Goal: Task Accomplishment & Management: Manage account settings

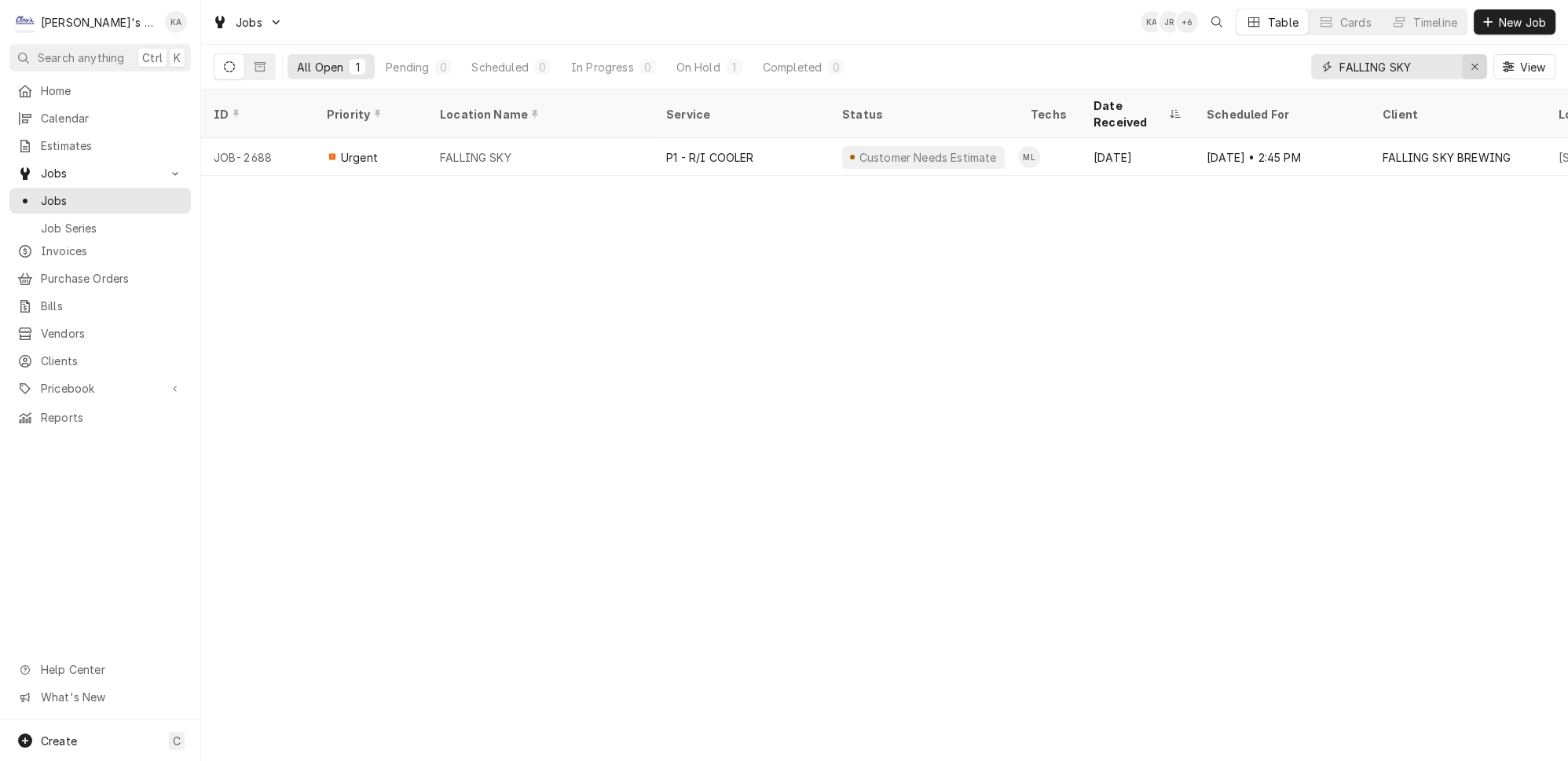
click at [1486, 54] on button "Erase input" at bounding box center [1475, 67] width 25 height 25
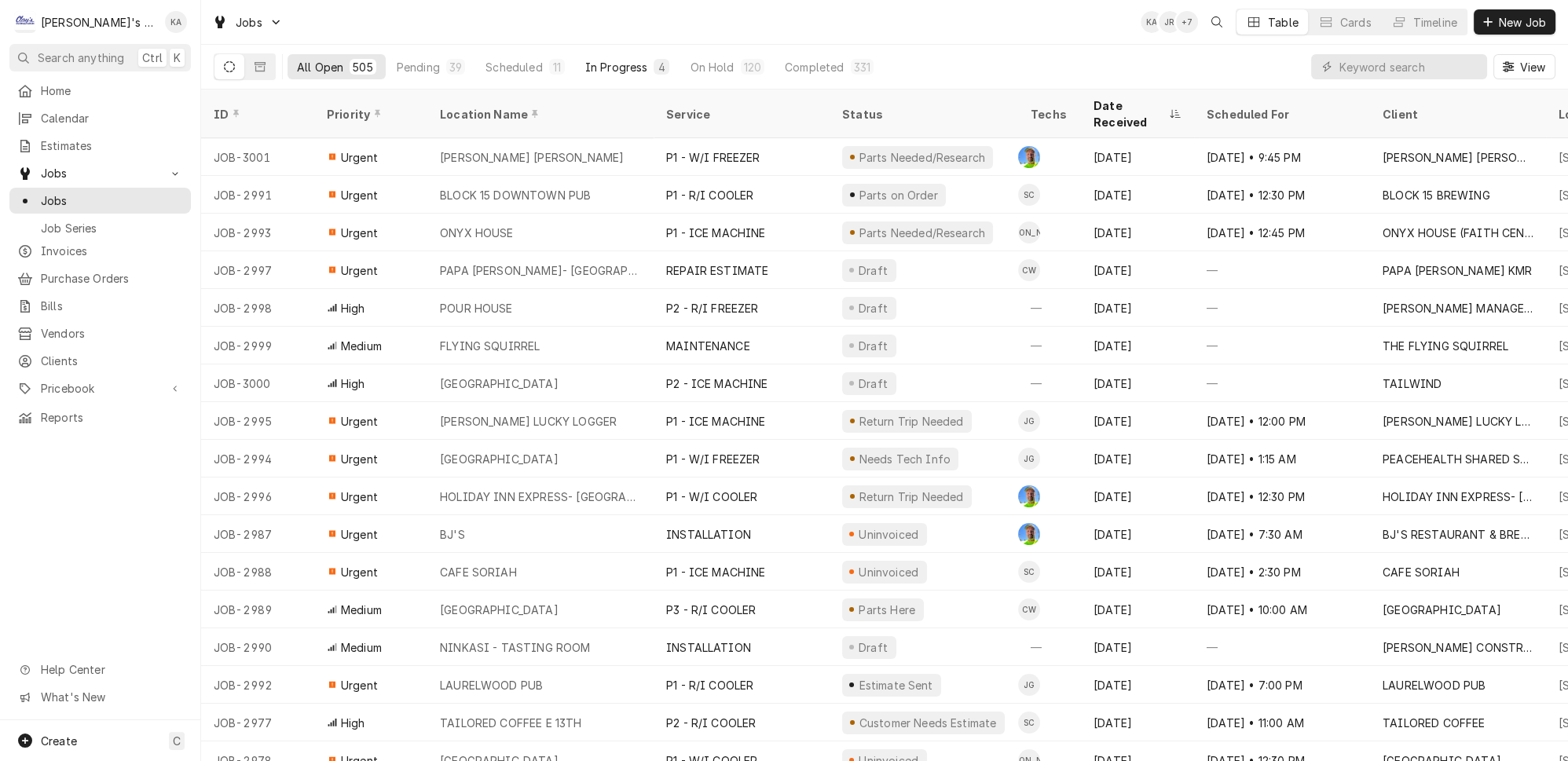
click at [586, 59] on div "In Progress" at bounding box center [617, 67] width 63 height 17
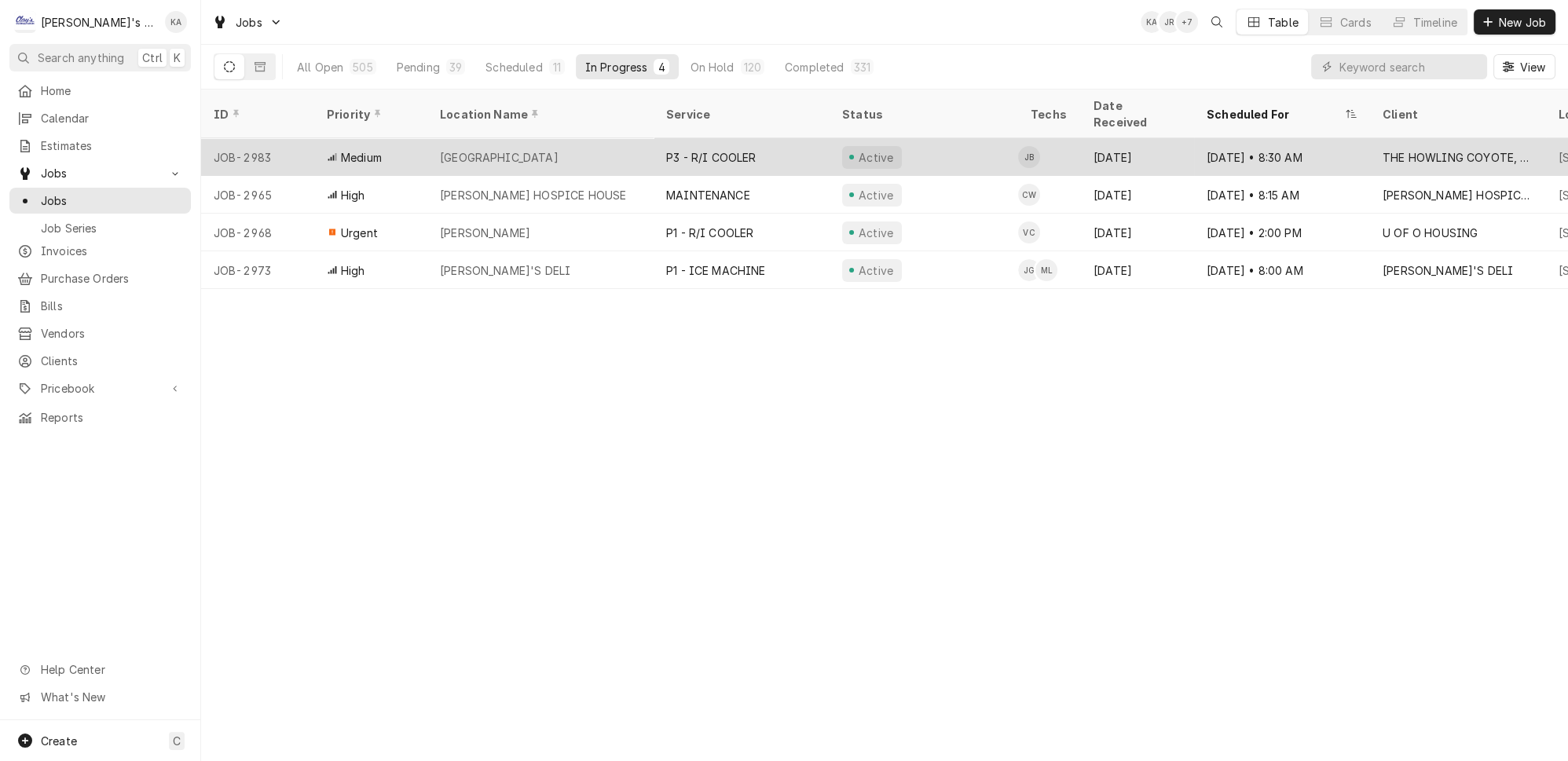
click at [782, 138] on div "P3 - R/I COOLER" at bounding box center [742, 157] width 176 height 37
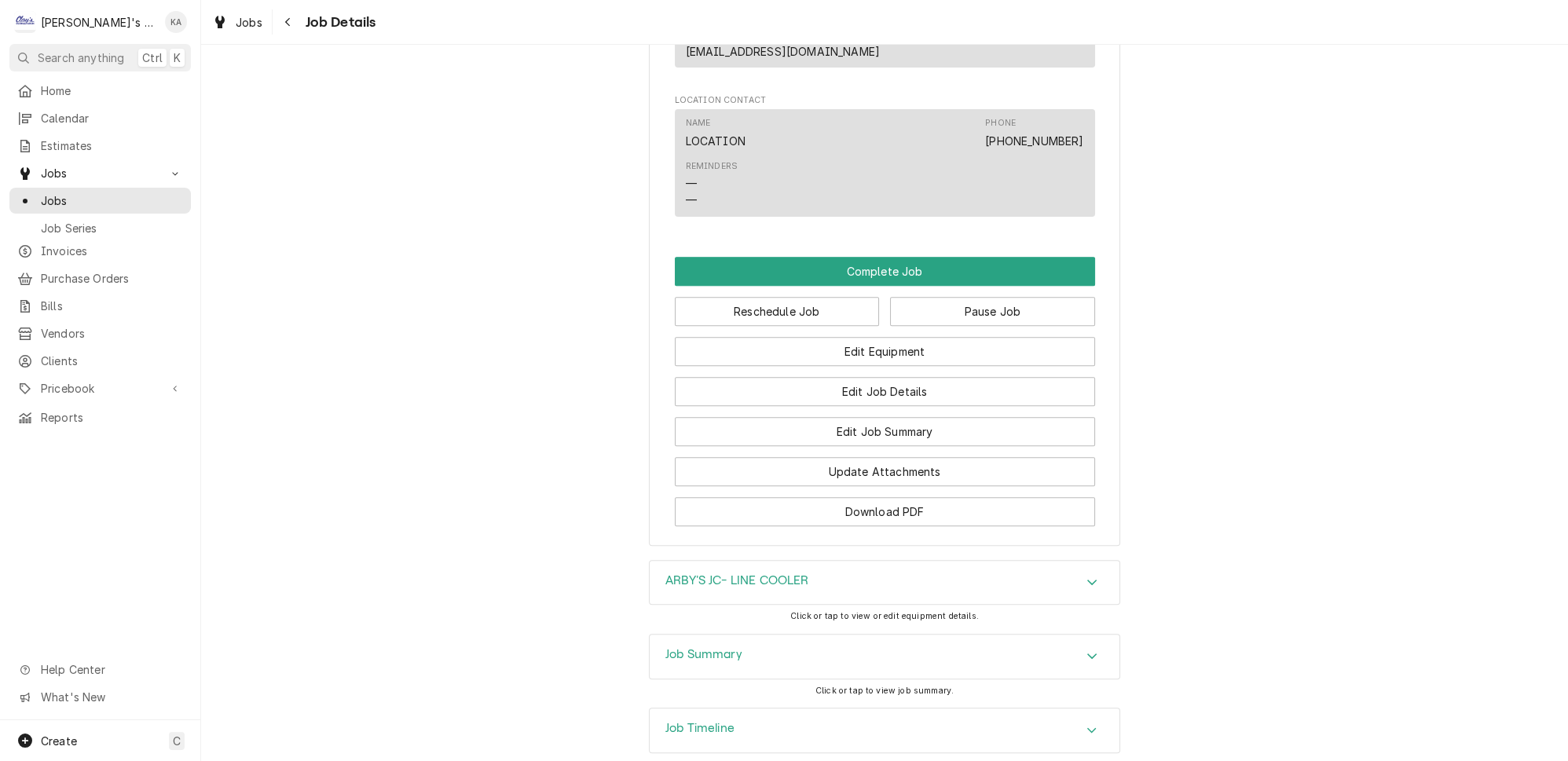
scroll to position [1071, 0]
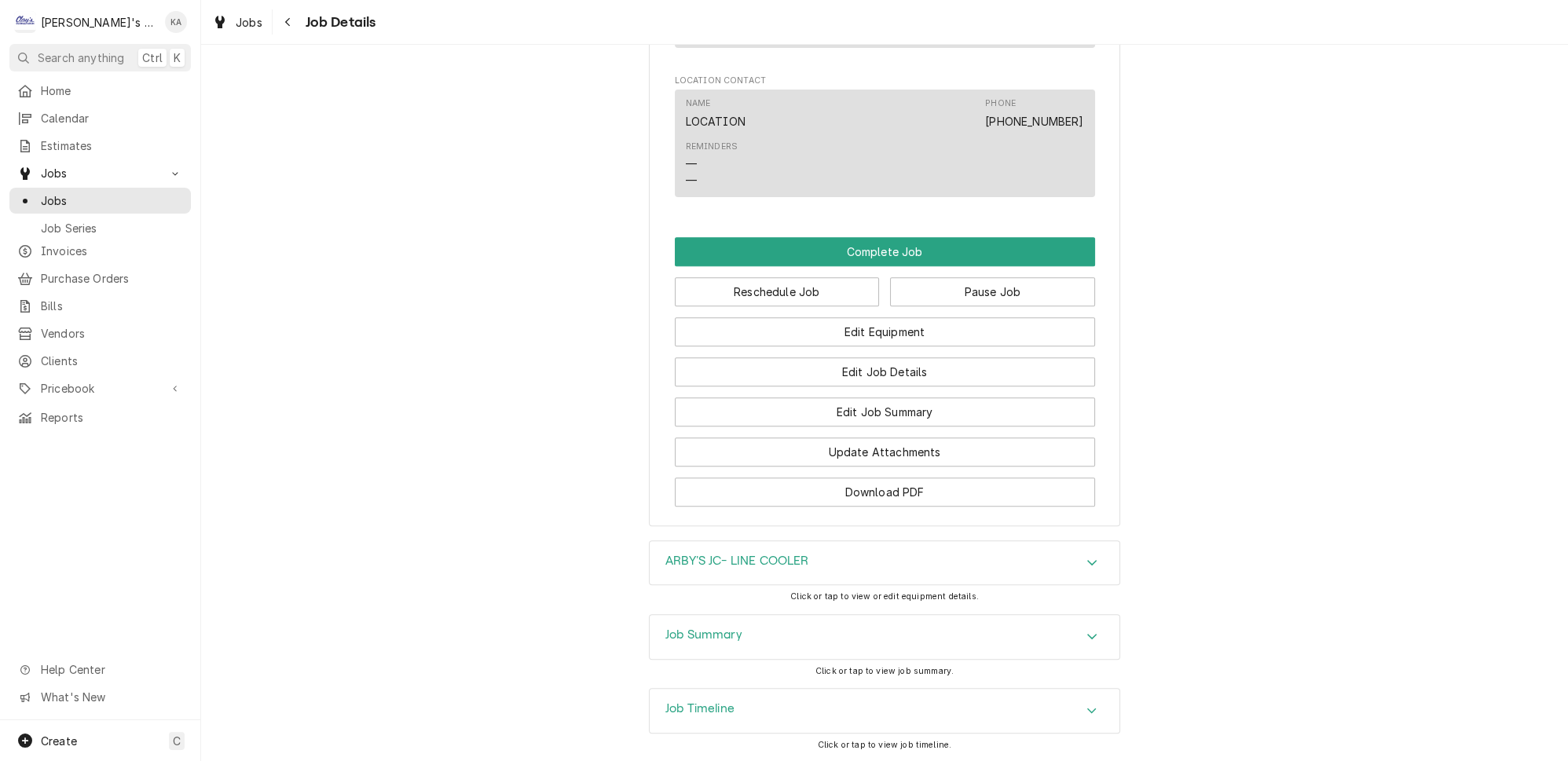
click at [879, 688] on div "Job Timeline" at bounding box center [884, 710] width 469 height 44
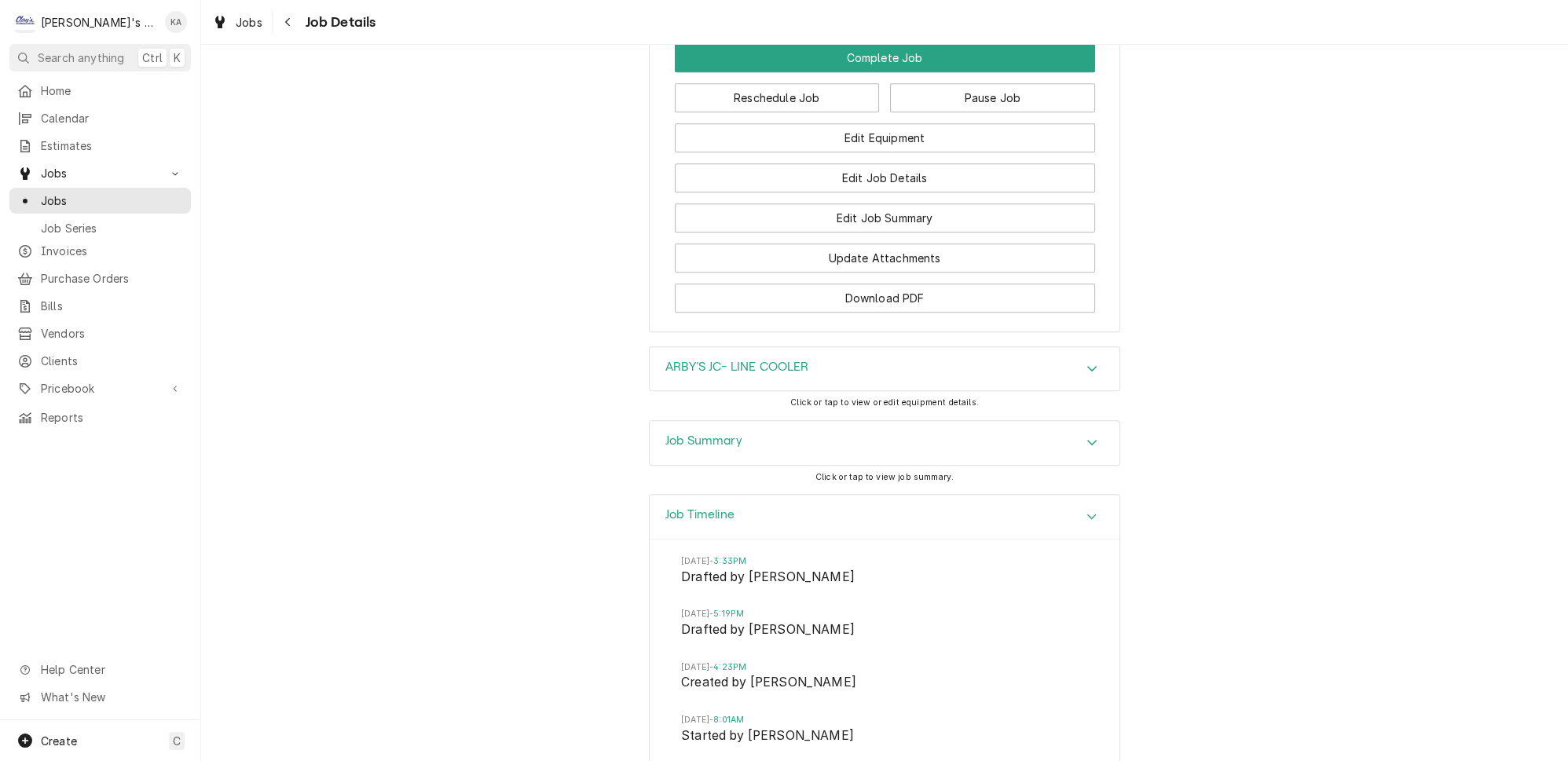
scroll to position [1284, 0]
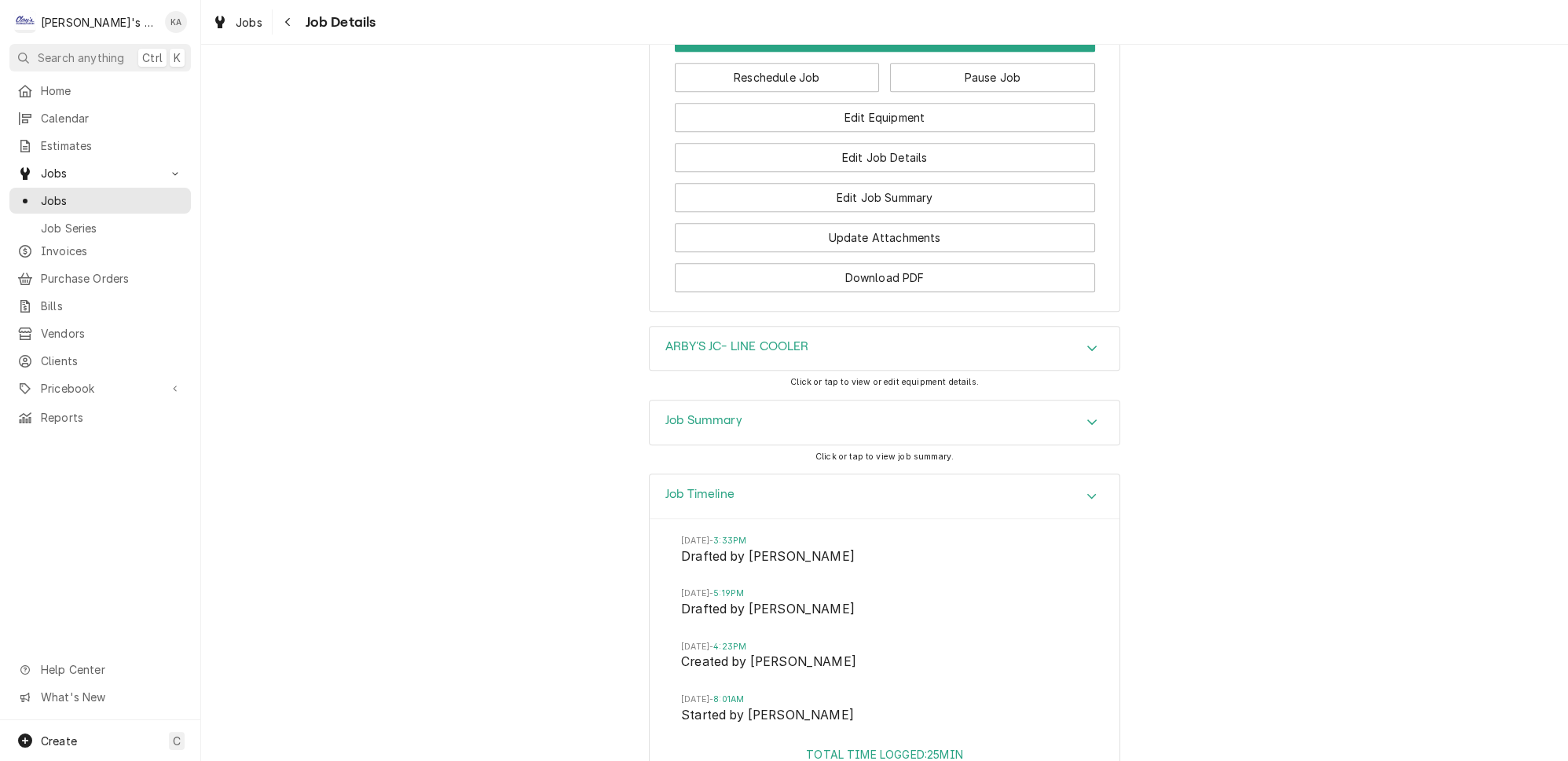
click at [860, 475] on div "Job Timeline" at bounding box center [884, 497] width 469 height 44
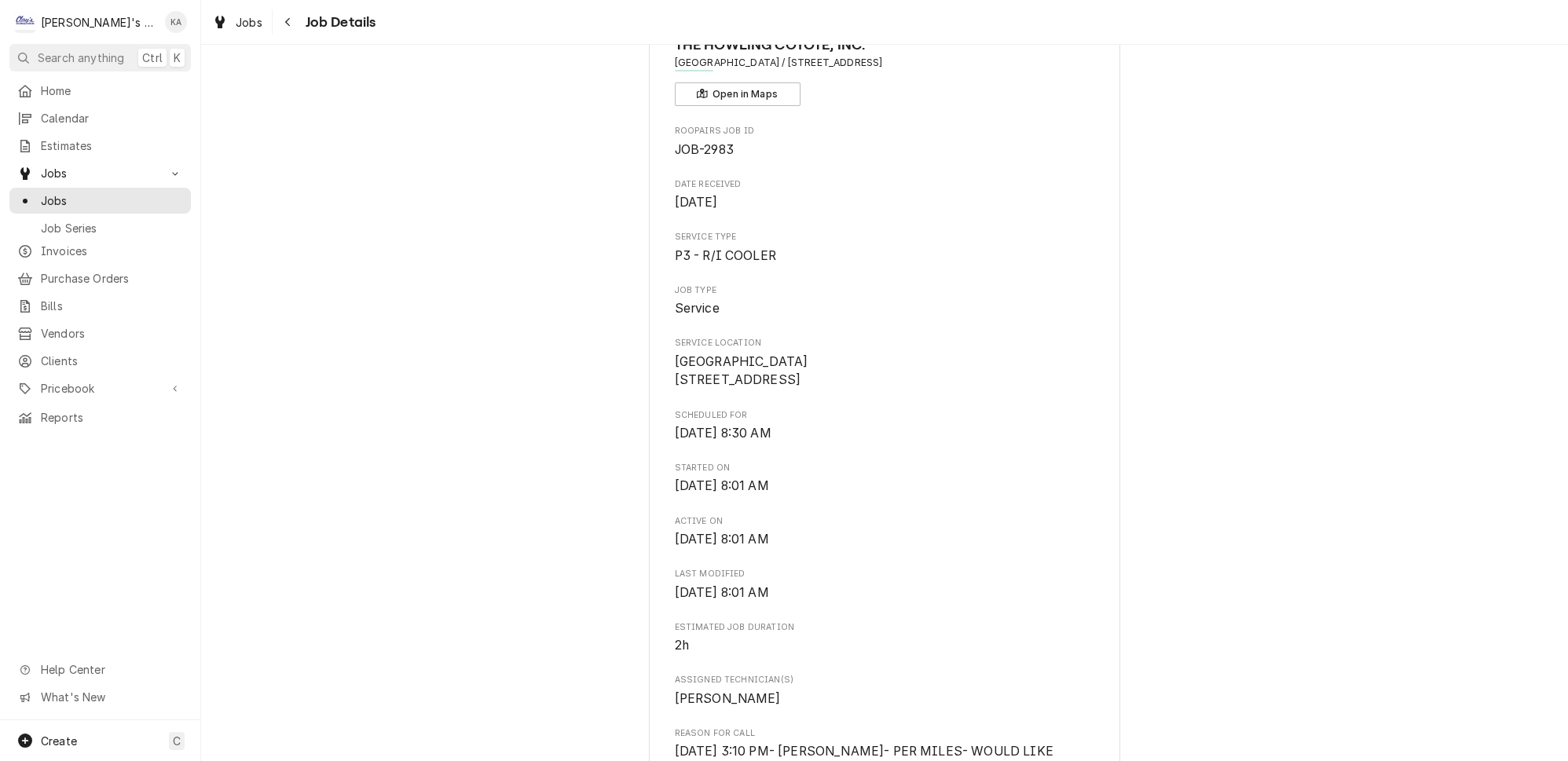
scroll to position [0, 0]
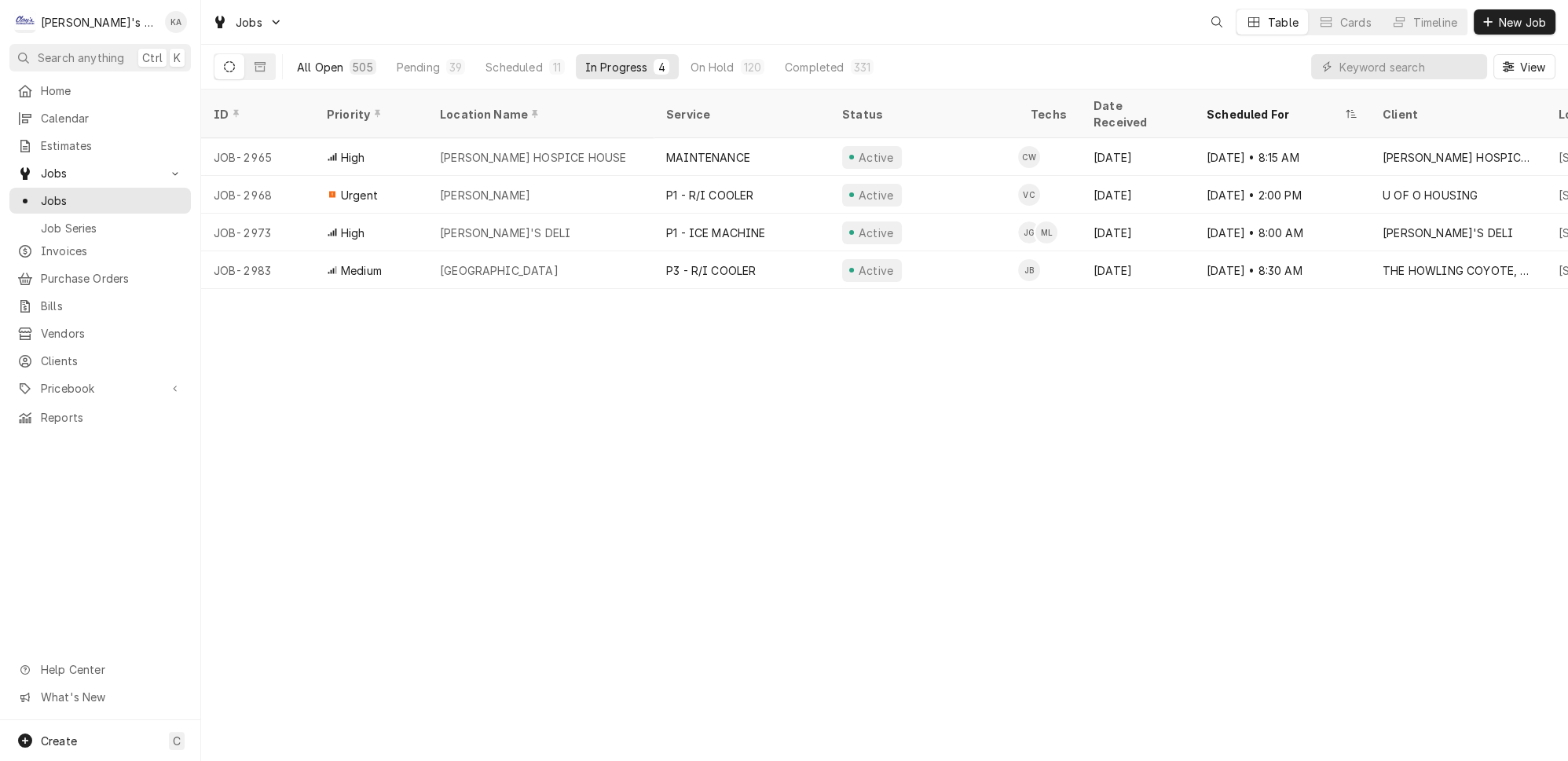
click at [297, 61] on div "All Open" at bounding box center [320, 67] width 46 height 17
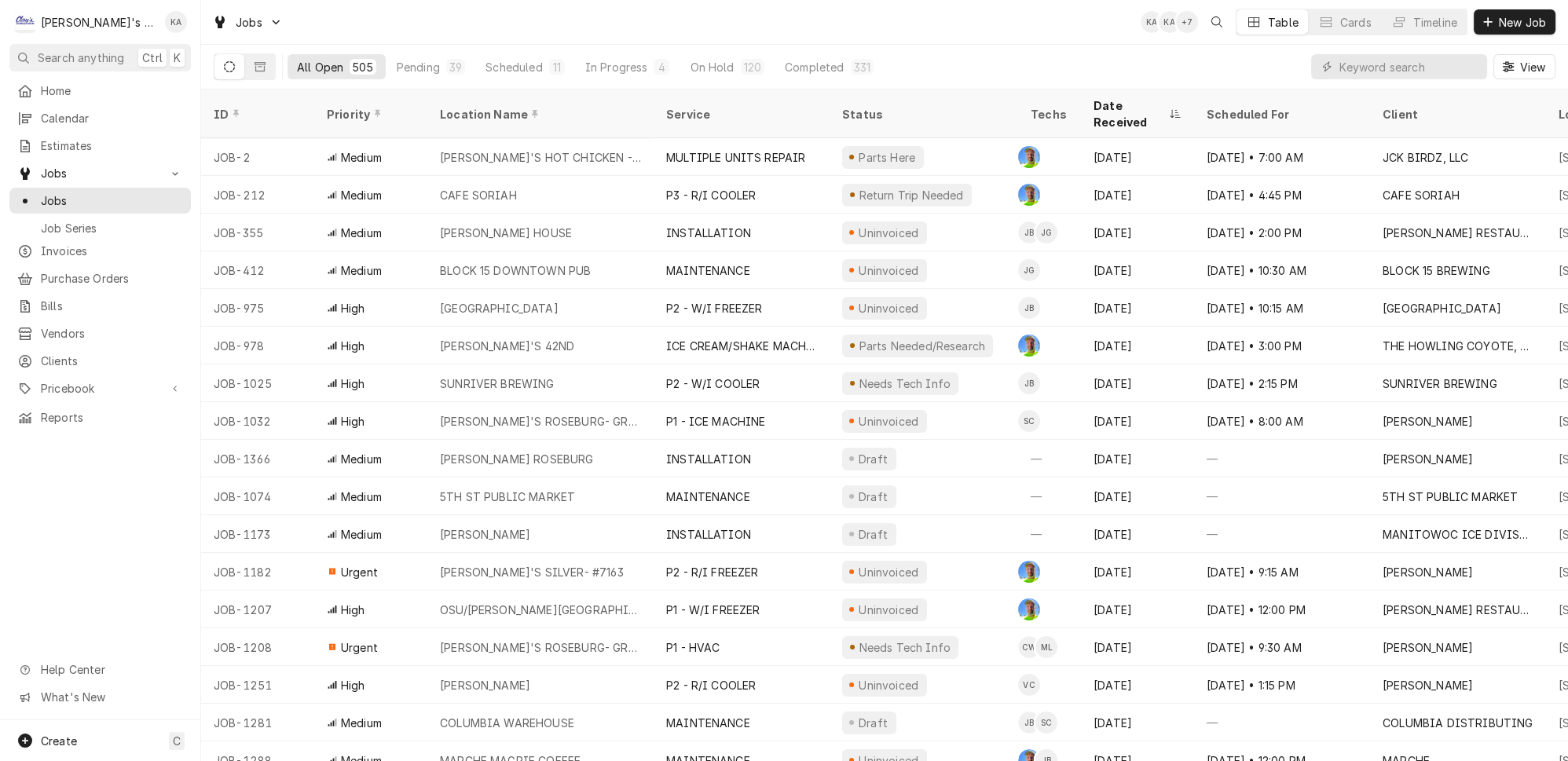
click at [1514, 61] on icon "Dynamic Content Wrapper" at bounding box center [1509, 67] width 11 height 11
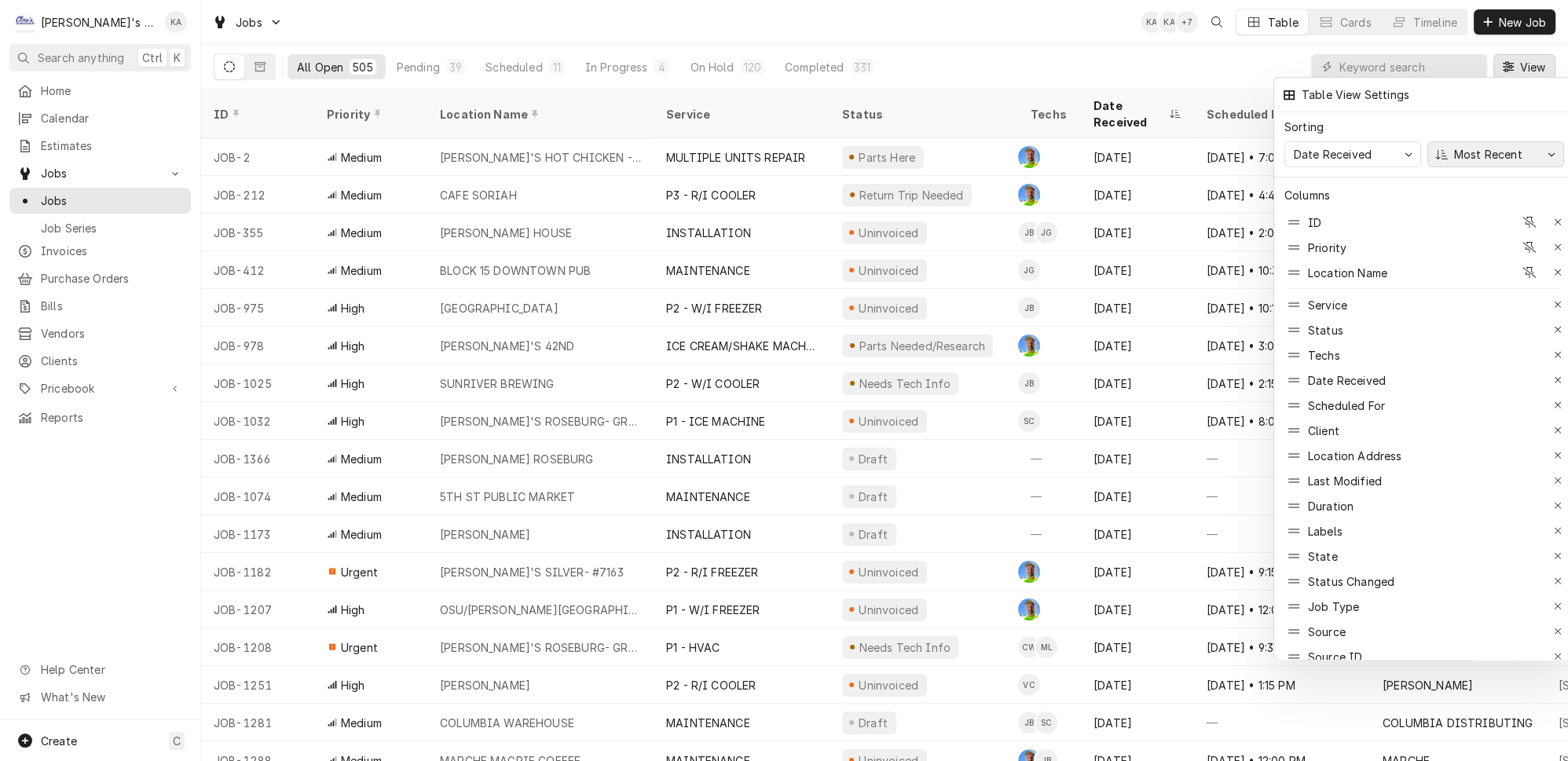
click at [1489, 147] on div "Most Recent" at bounding box center [1488, 154] width 75 height 17
click at [1473, 170] on div "Least Recent" at bounding box center [1479, 177] width 73 height 17
click at [1473, 148] on div "Least Recent" at bounding box center [1489, 154] width 76 height 17
click at [1473, 205] on div "Most Recent" at bounding box center [1478, 207] width 72 height 17
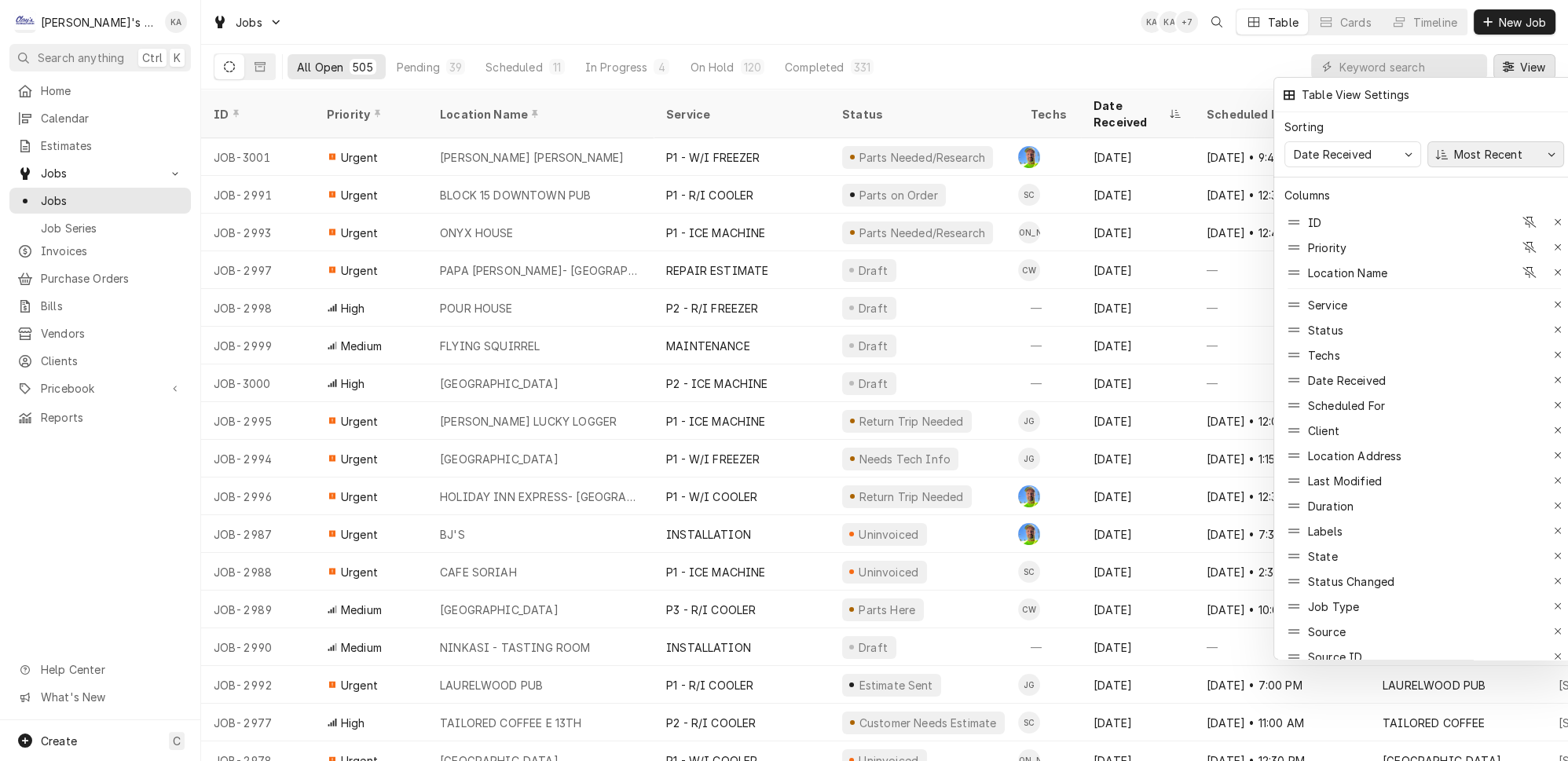
click at [1498, 146] on div "Most Recent" at bounding box center [1488, 154] width 75 height 17
click at [1484, 169] on div "Least Recent" at bounding box center [1479, 177] width 73 height 17
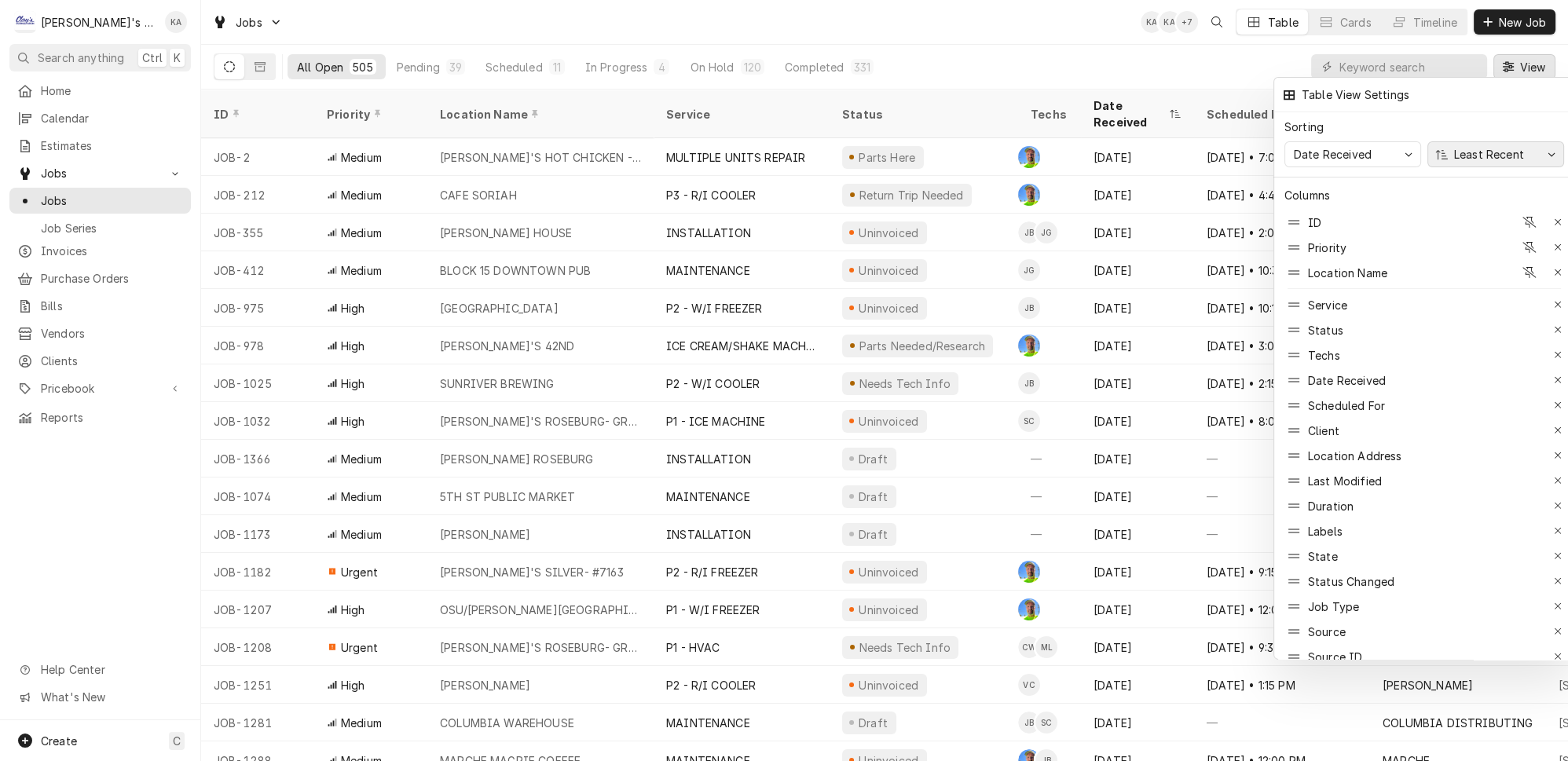
click at [1480, 146] on div "Least Recent" at bounding box center [1489, 154] width 76 height 17
click at [1479, 200] on div "Most Recent" at bounding box center [1478, 207] width 72 height 17
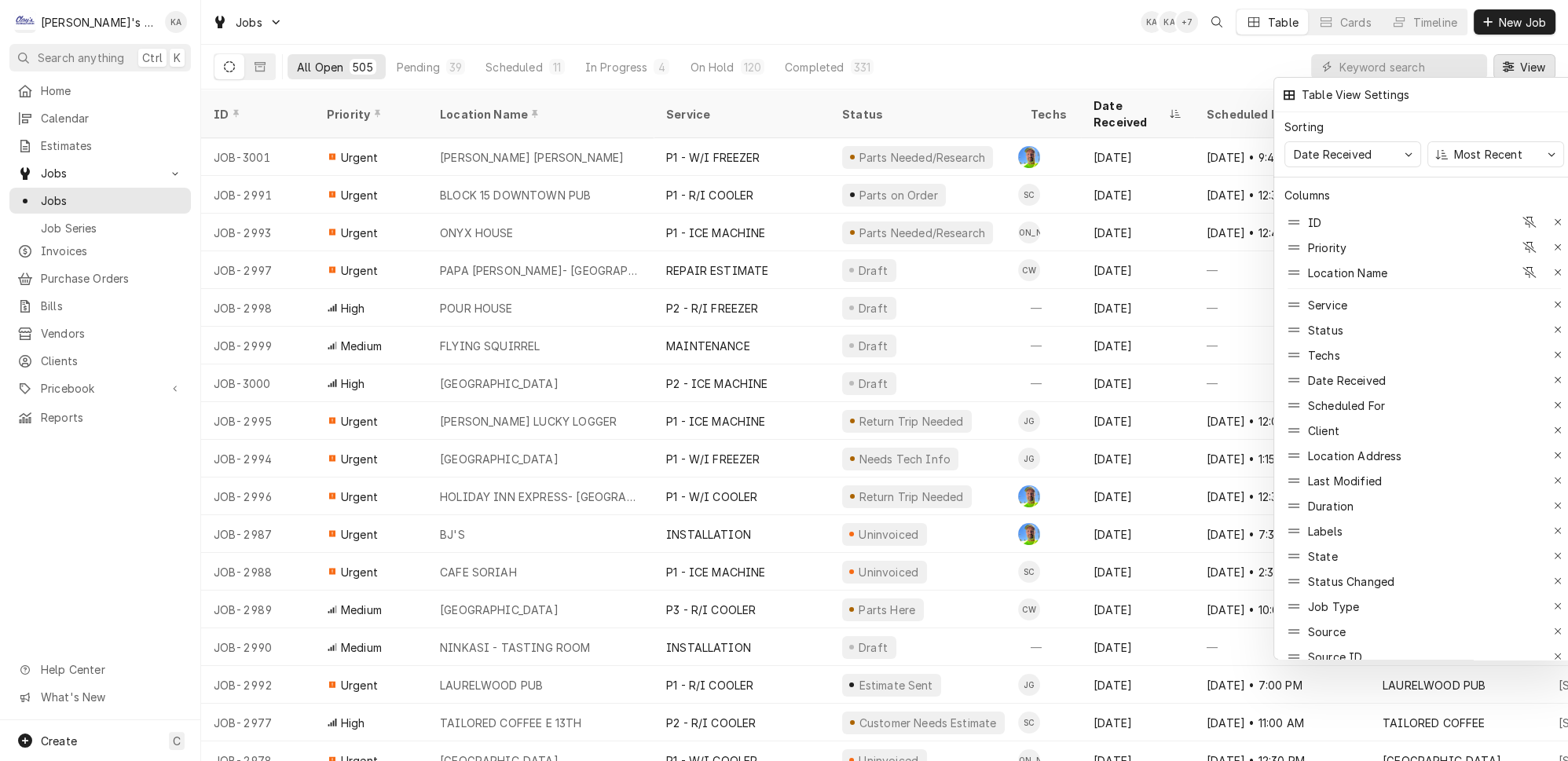
click at [1522, 66] on div at bounding box center [784, 380] width 1568 height 761
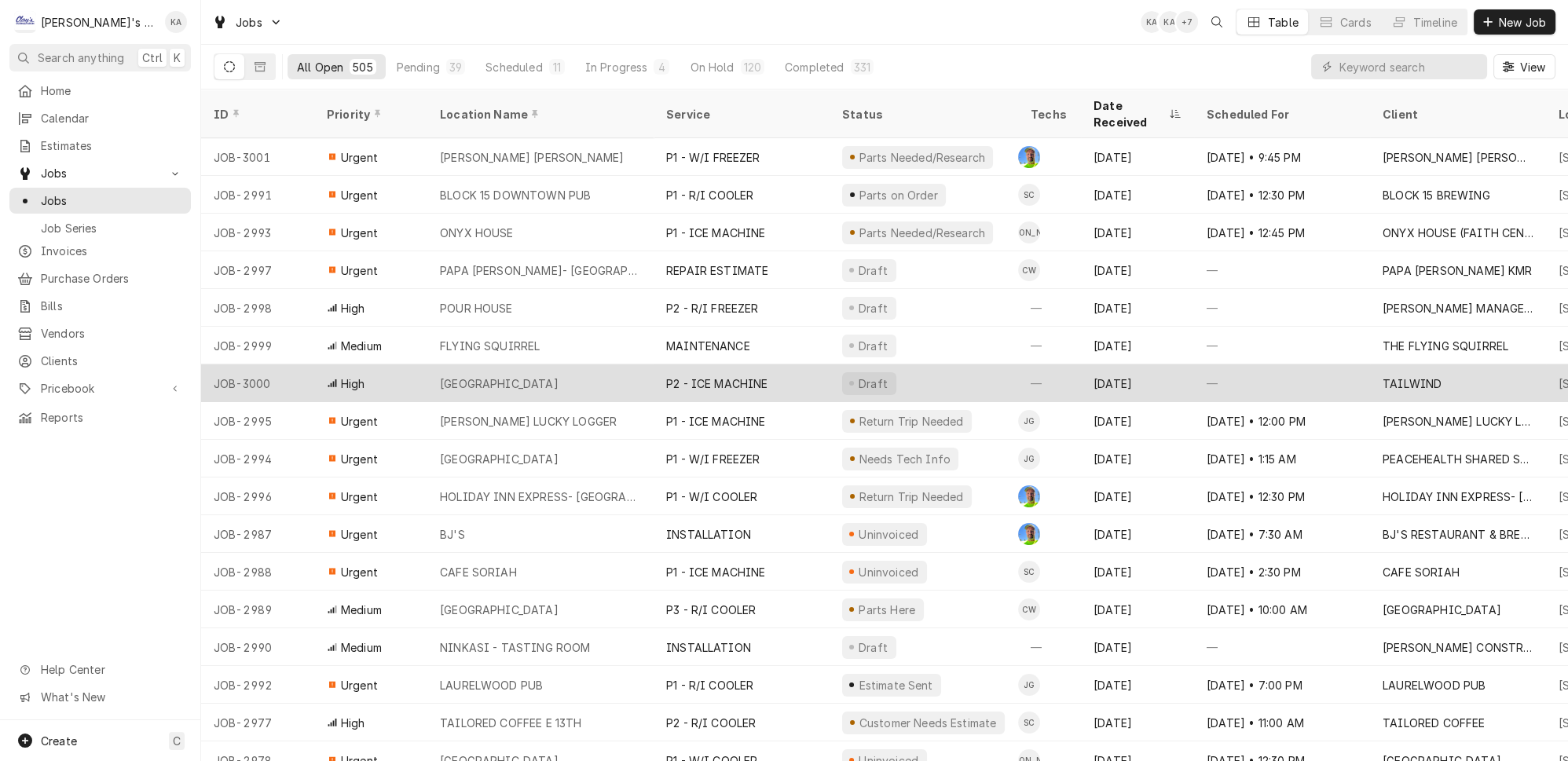
click at [963, 365] on div "Draft" at bounding box center [924, 383] width 188 height 37
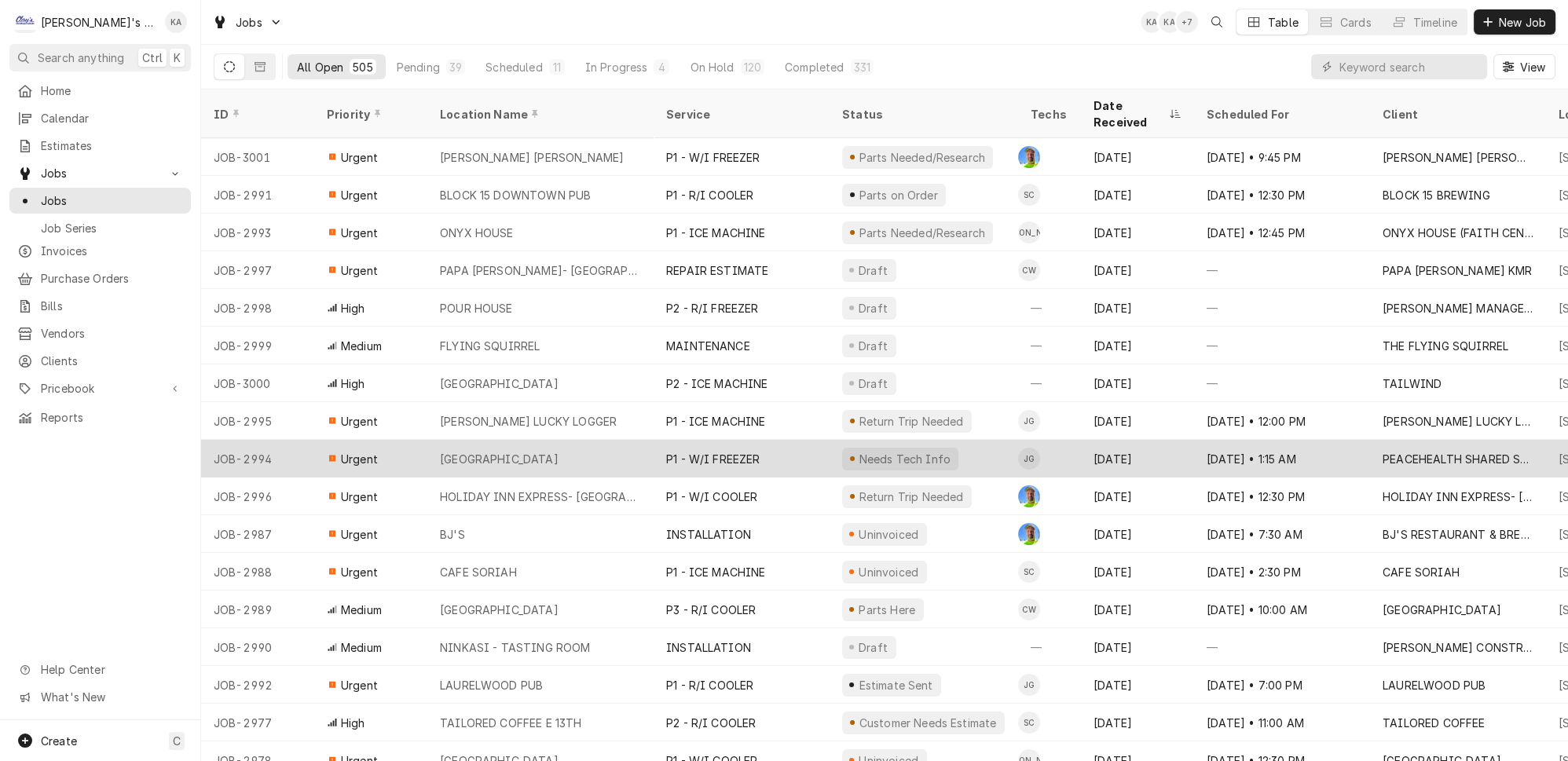
click at [803, 440] on div "P1 - W/I FREEZER" at bounding box center [742, 459] width 176 height 37
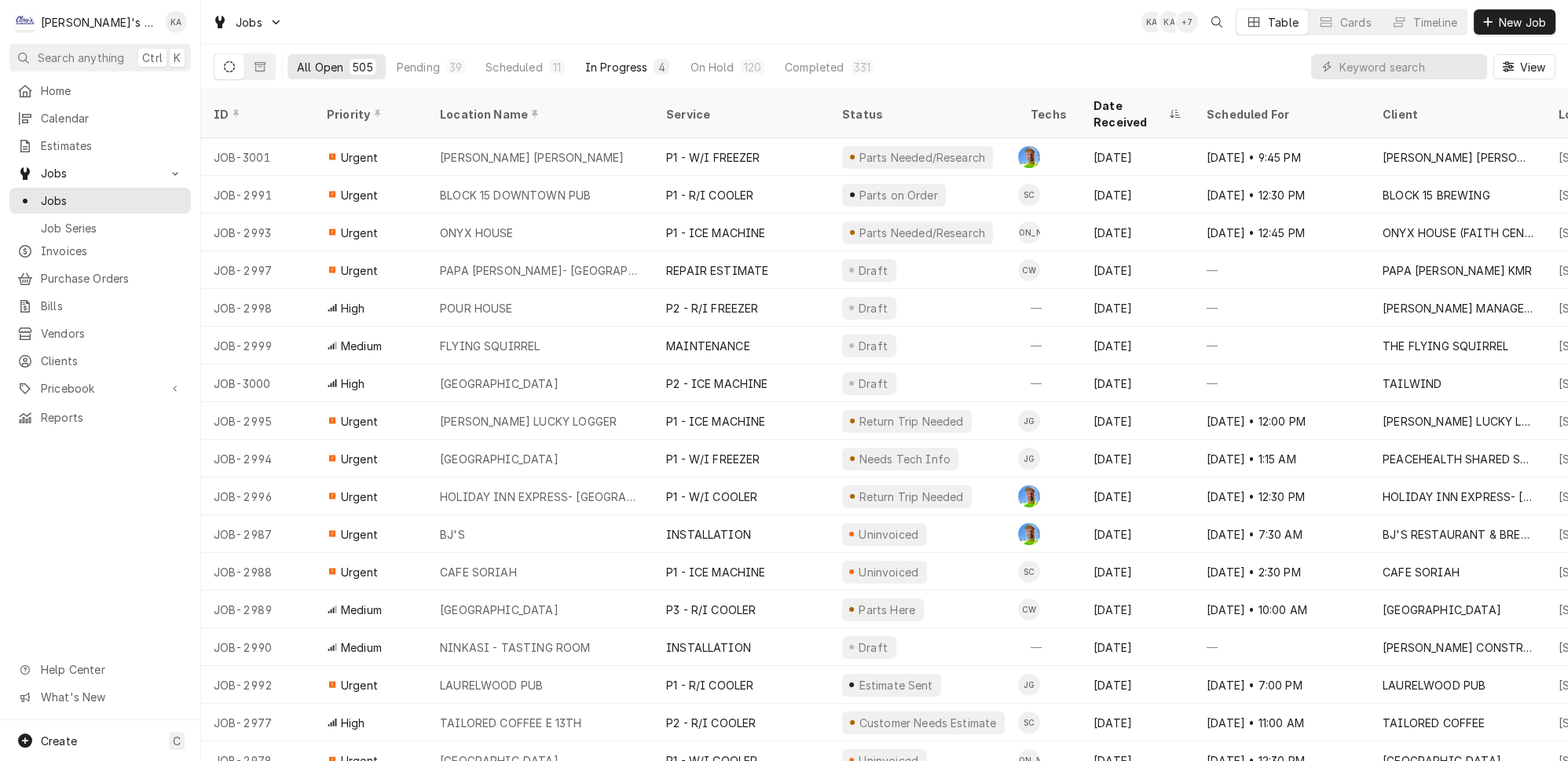
click at [588, 63] on div "In Progress" at bounding box center [617, 67] width 63 height 17
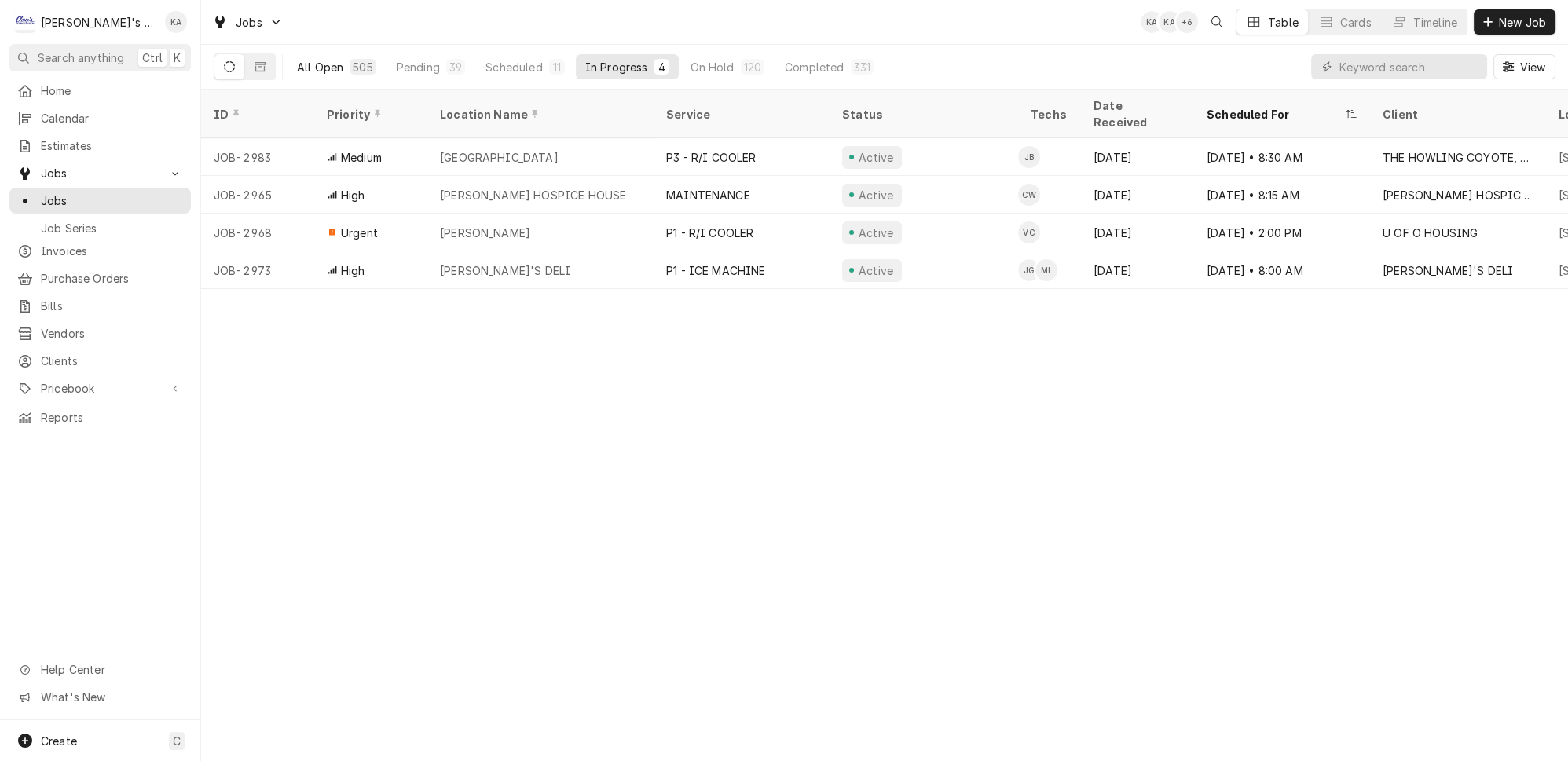
click at [304, 63] on div "All Open" at bounding box center [320, 67] width 46 height 17
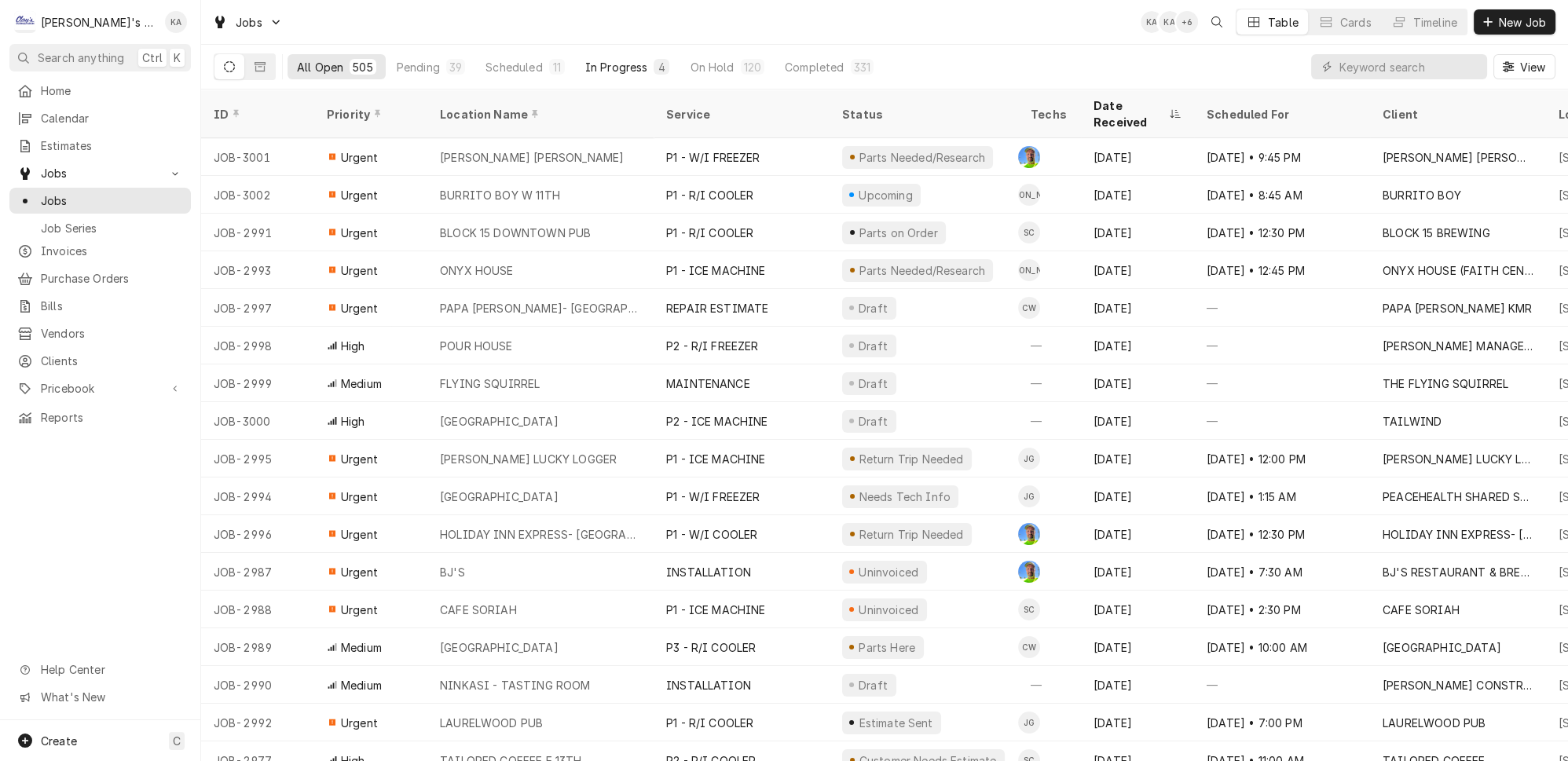
click at [594, 64] on div "In Progress" at bounding box center [617, 67] width 63 height 17
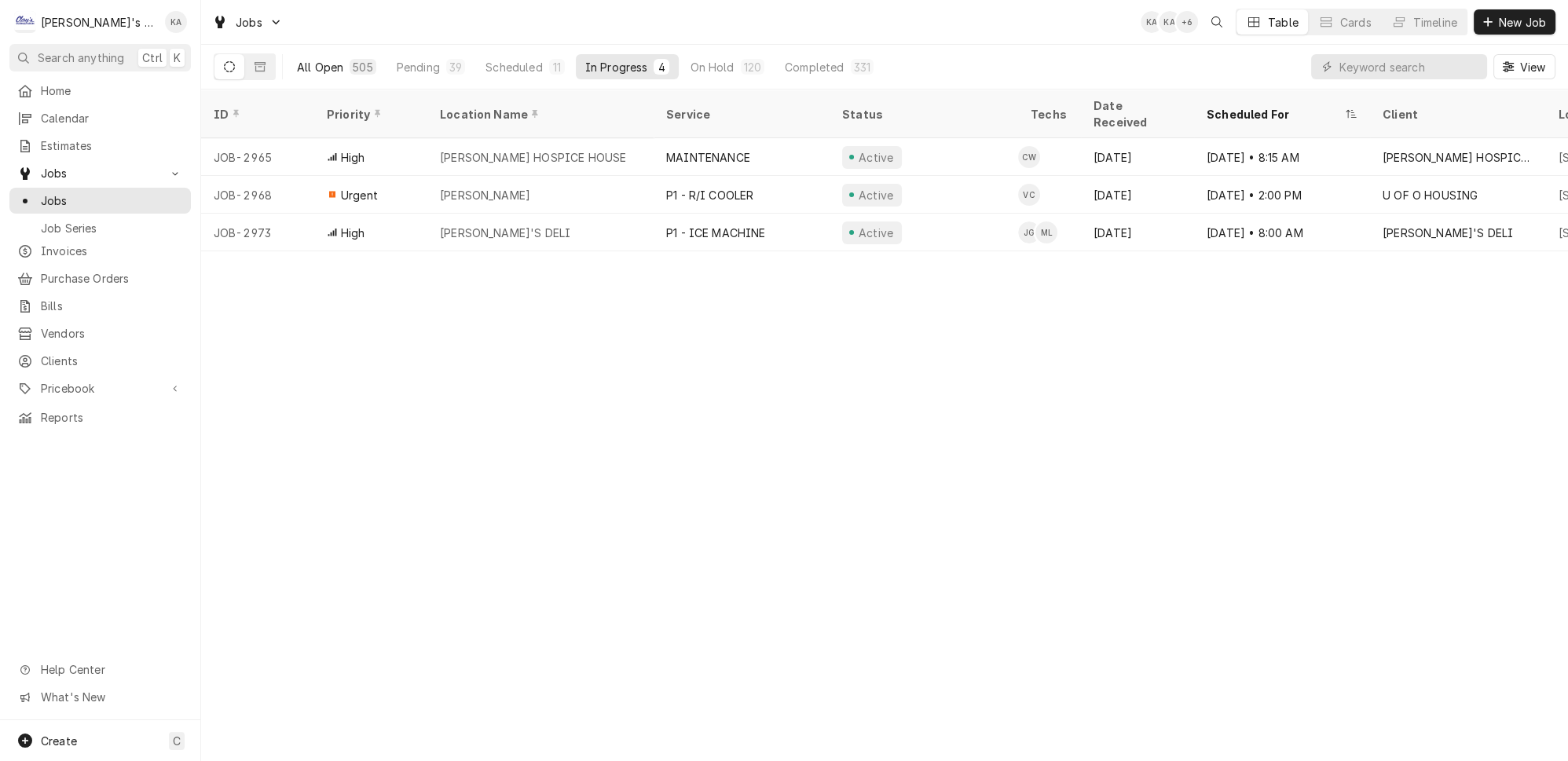
click at [297, 61] on div "All Open" at bounding box center [320, 67] width 46 height 17
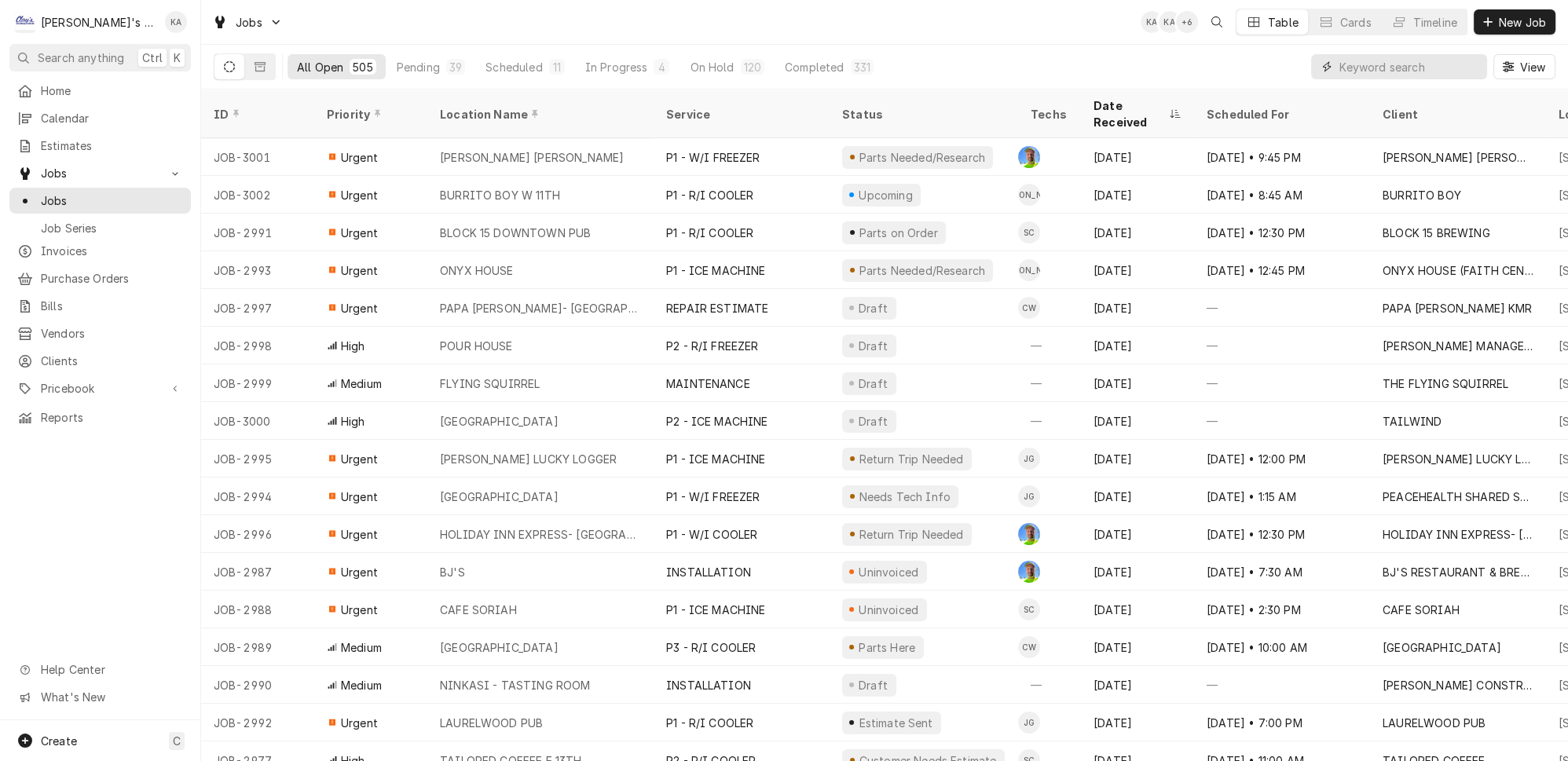
click at [1367, 57] on input "Dynamic Content Wrapper" at bounding box center [1410, 67] width 140 height 25
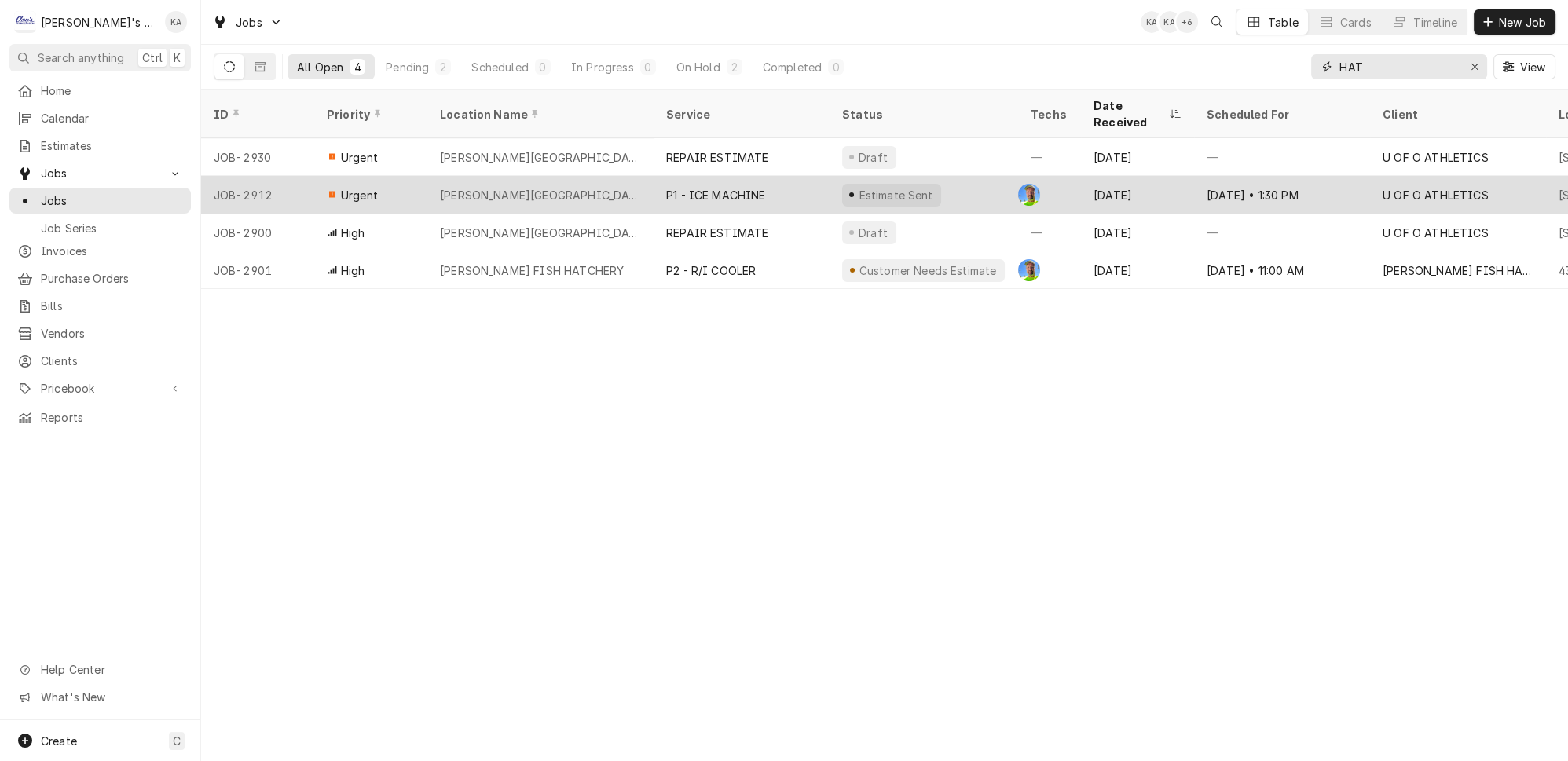
type input "HAT"
click at [609, 176] on div "HATFIELD-DOWLIN CENTER" at bounding box center [540, 194] width 226 height 37
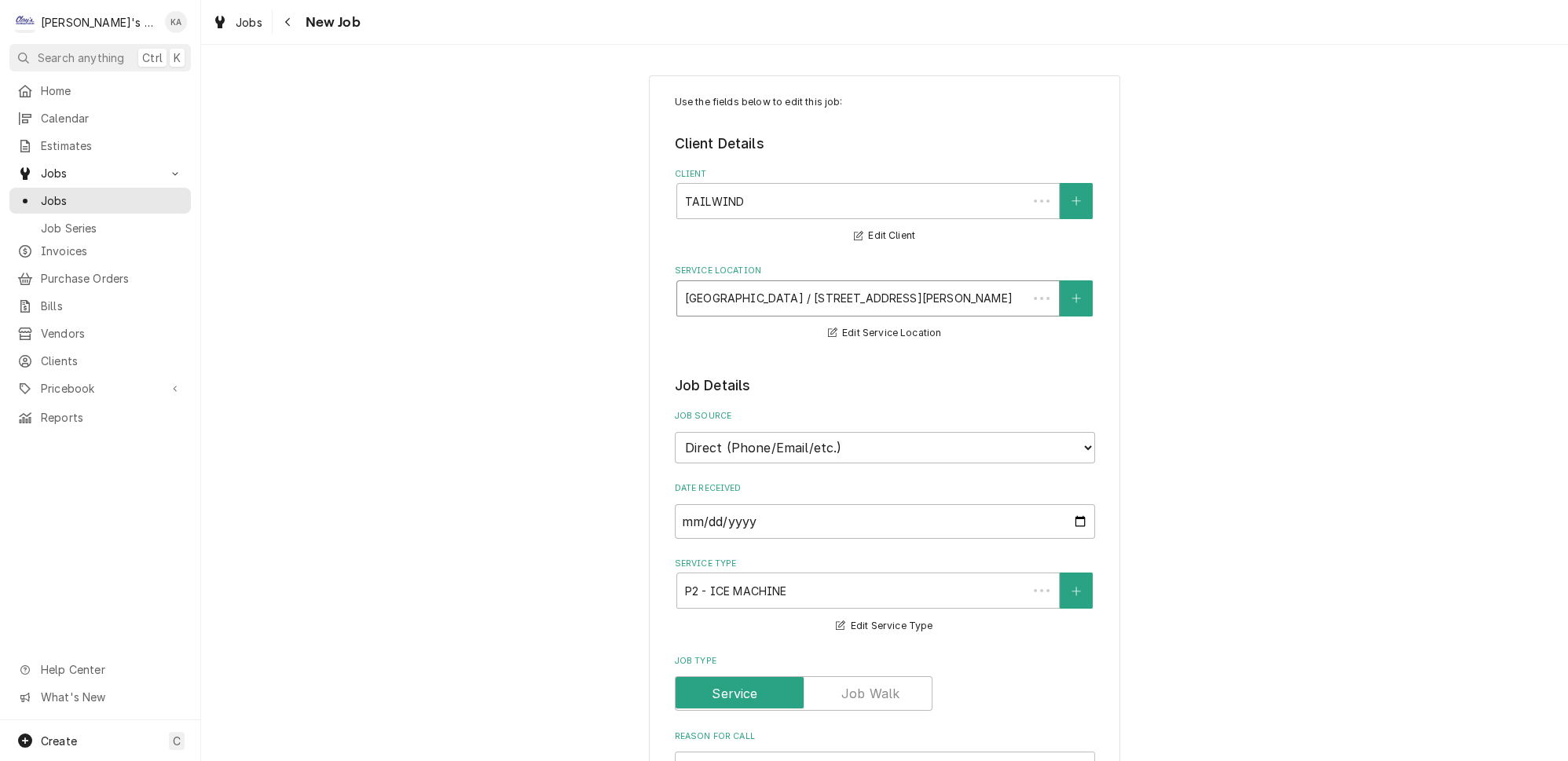
type textarea "x"
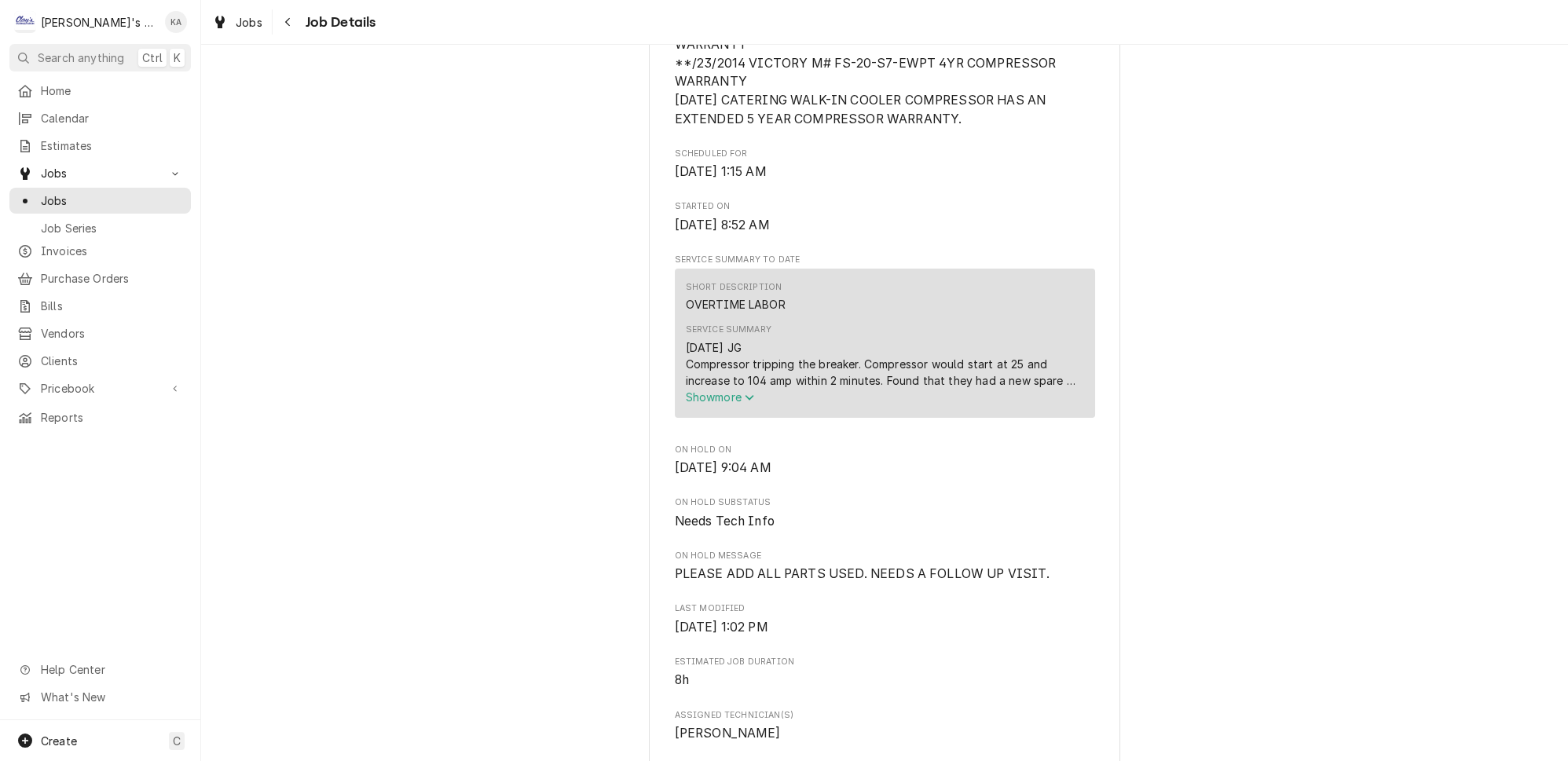
scroll to position [571, 0]
click at [745, 400] on icon "Service Summary" at bounding box center [749, 394] width 10 height 11
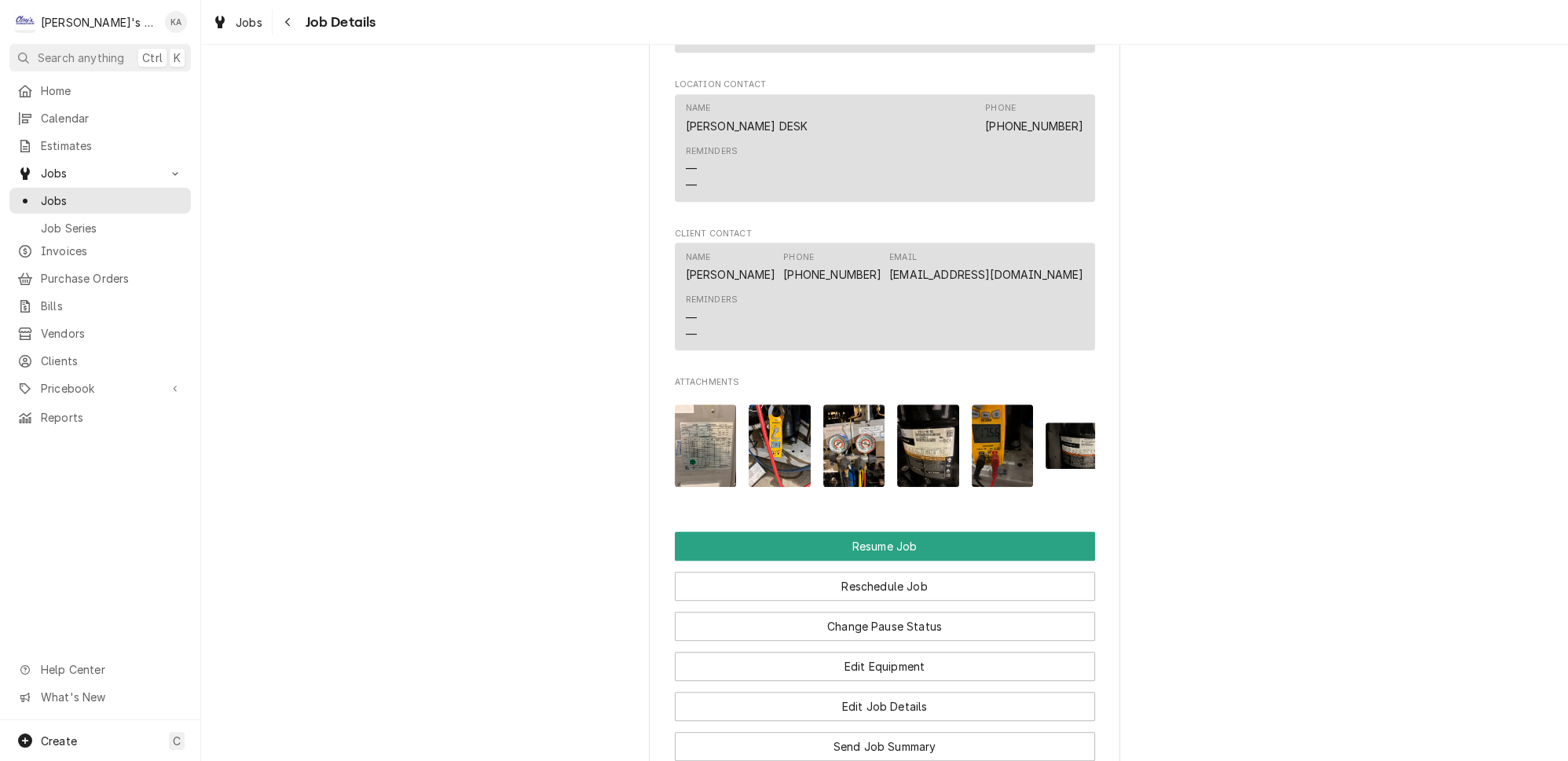
scroll to position [1785, 0]
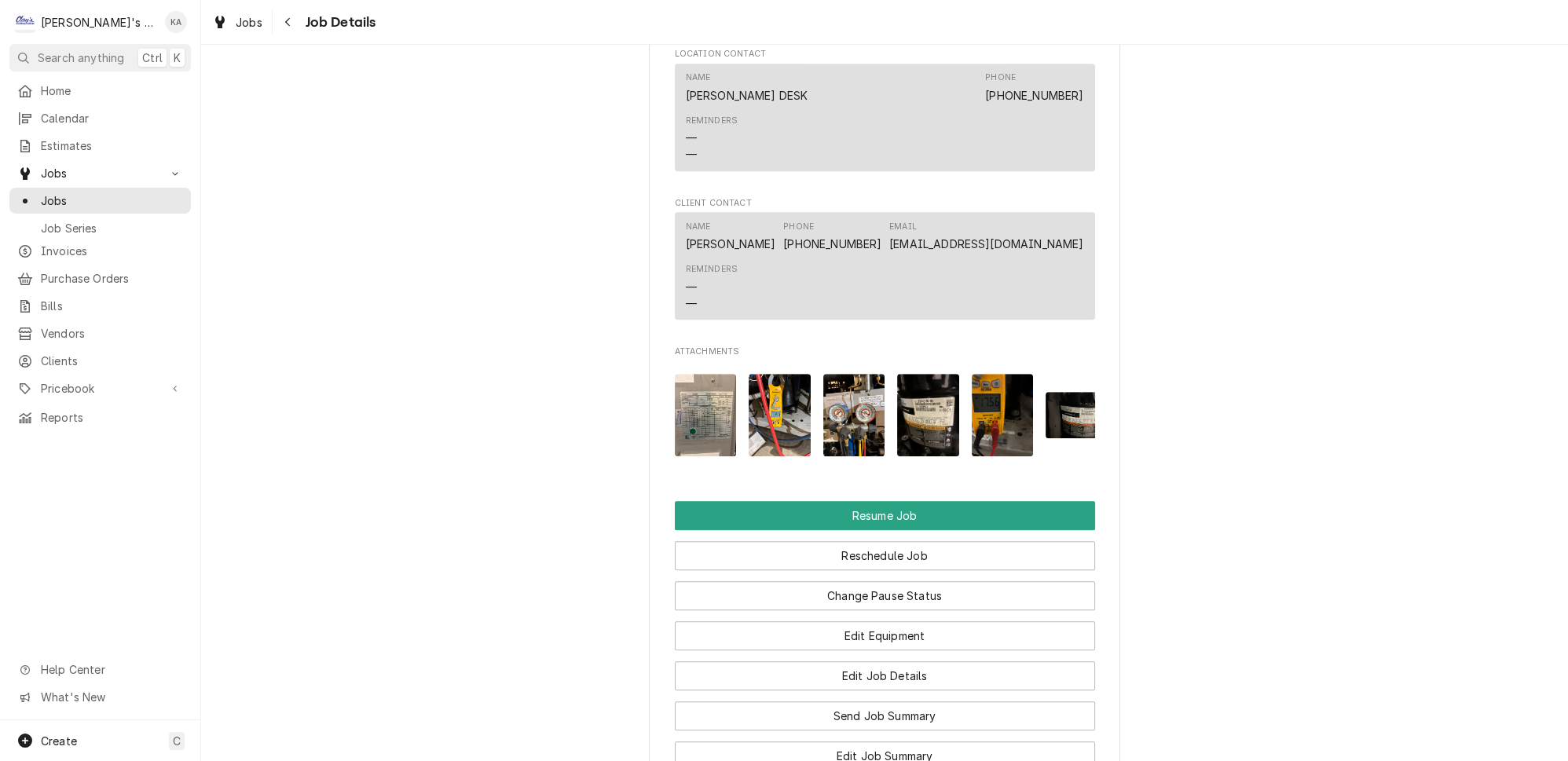
click at [774, 411] on img "Attachments" at bounding box center [780, 414] width 62 height 82
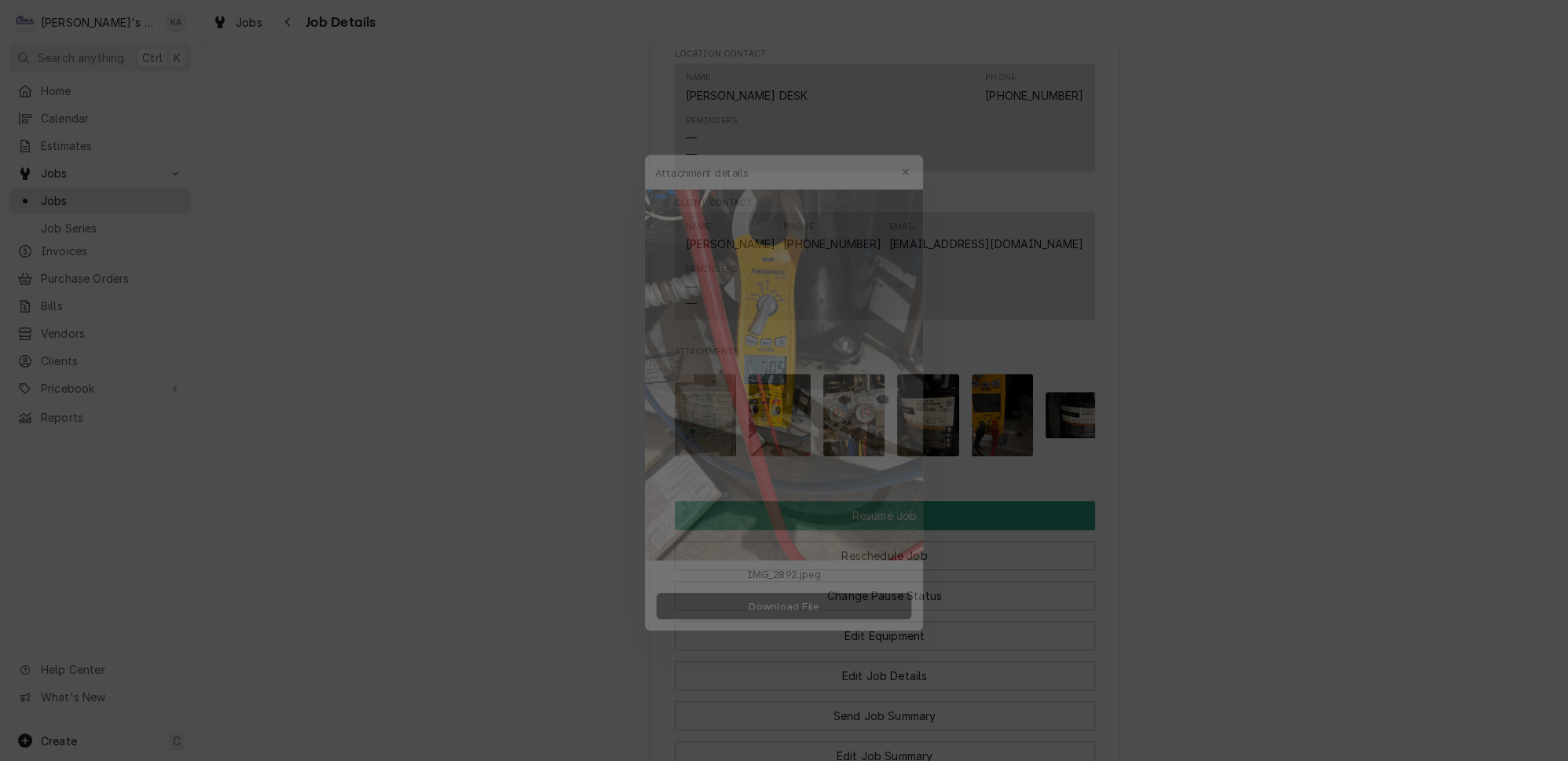
click at [1005, 428] on div at bounding box center [784, 380] width 1568 height 761
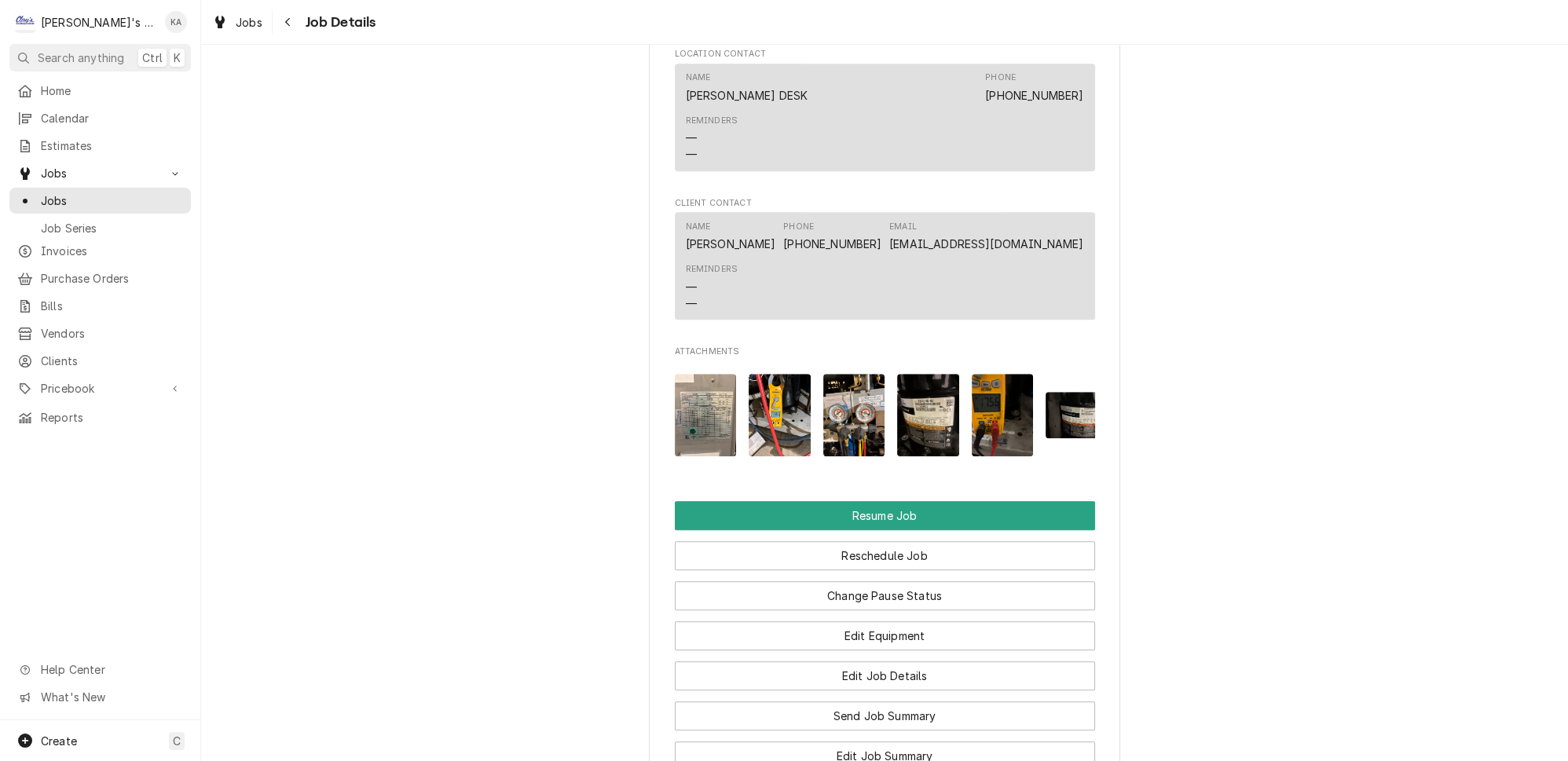
click at [847, 422] on img "Attachments" at bounding box center [855, 414] width 62 height 82
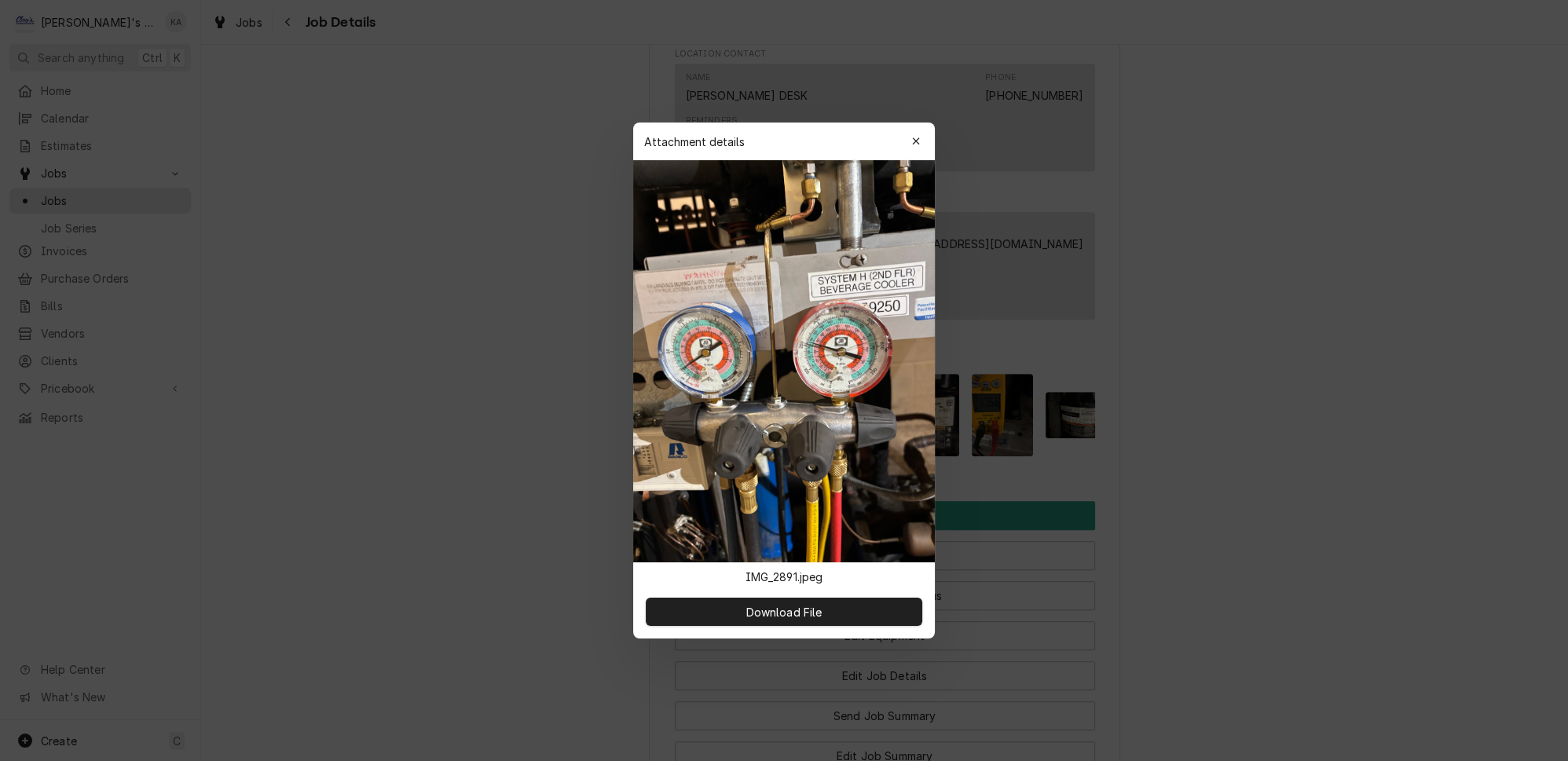
click at [972, 470] on div at bounding box center [784, 380] width 1568 height 761
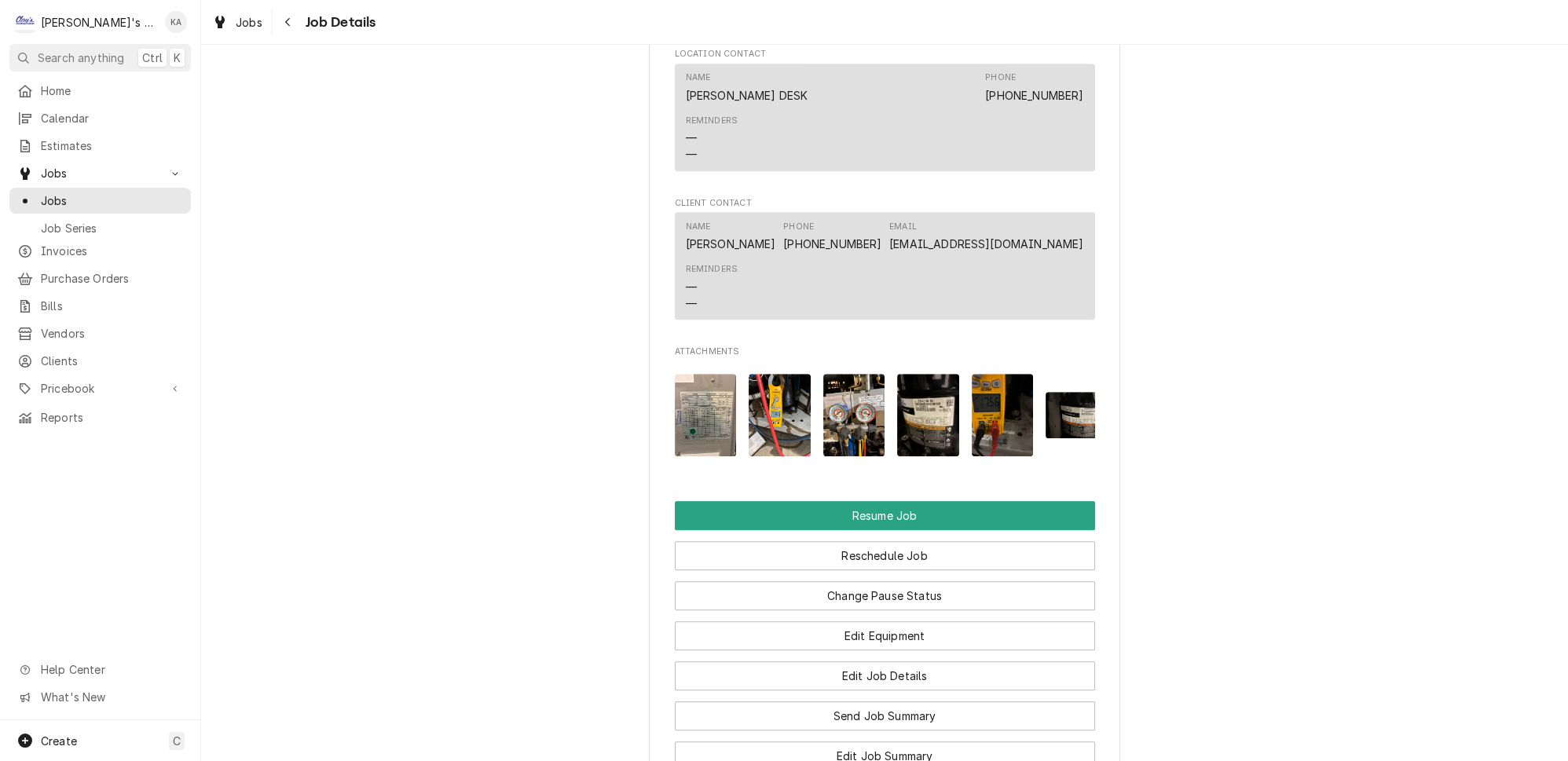
click at [917, 435] on img "Attachments" at bounding box center [928, 414] width 62 height 82
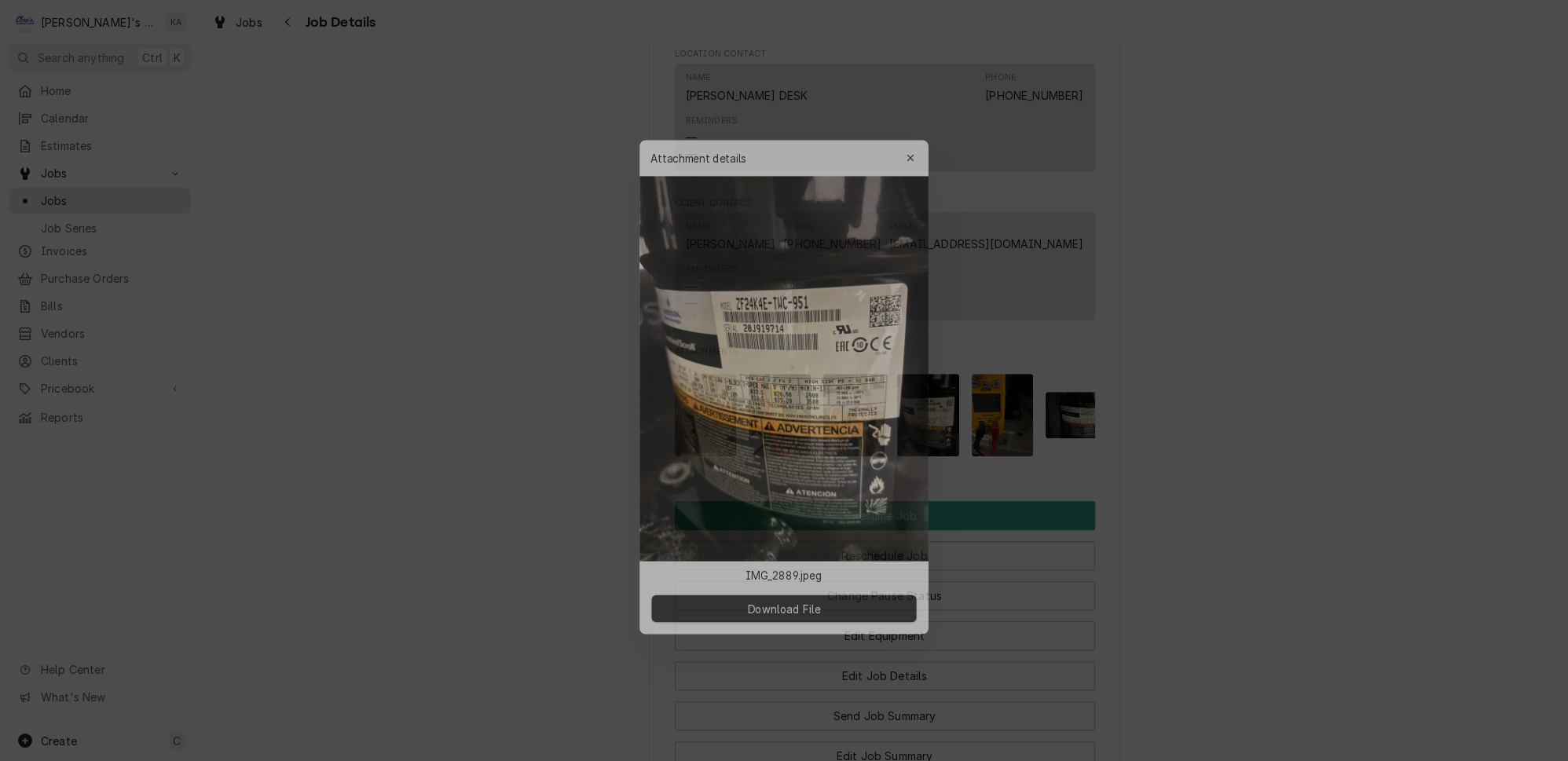
click at [1010, 490] on div at bounding box center [784, 380] width 1568 height 761
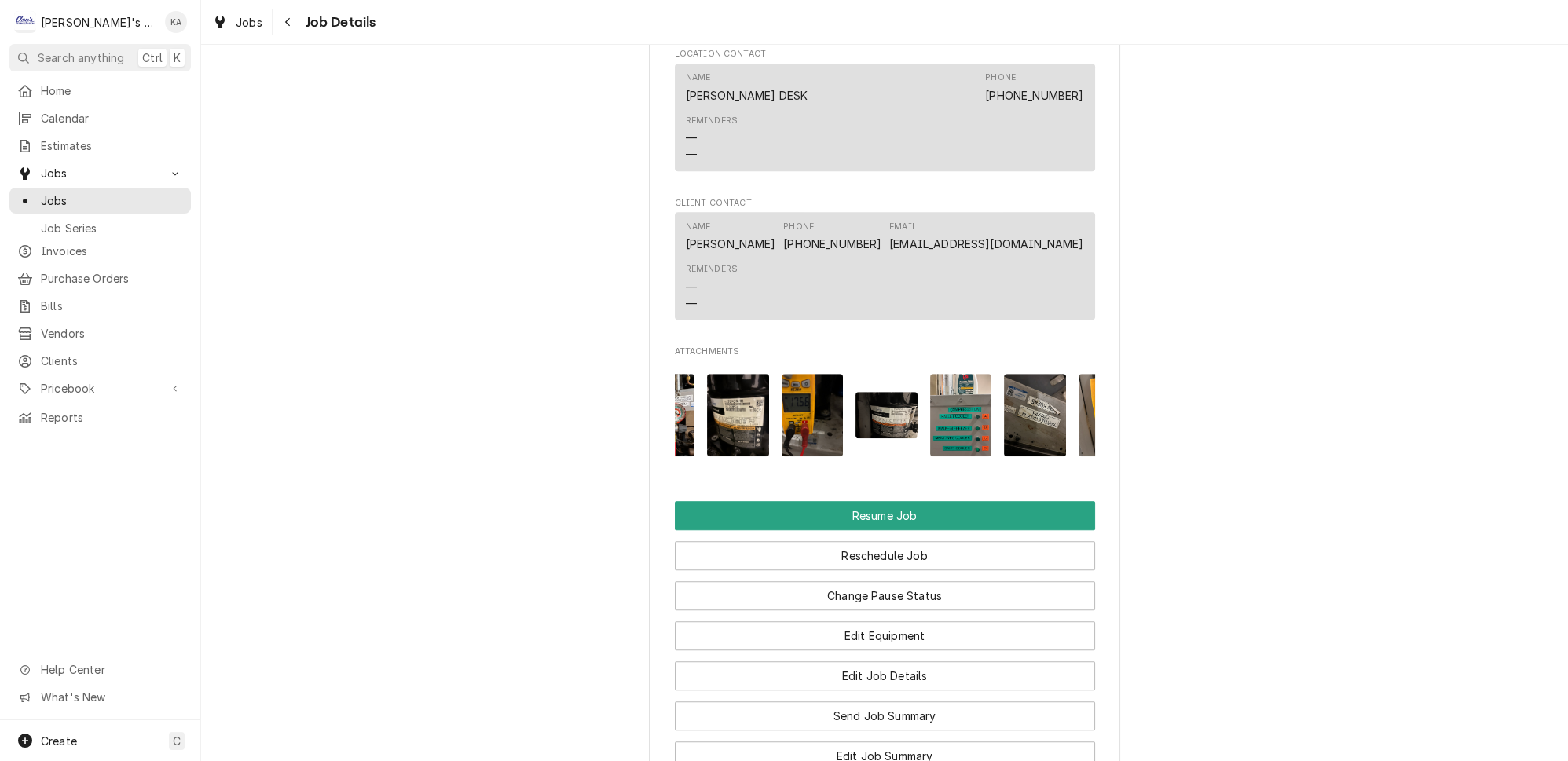
scroll to position [0, 231]
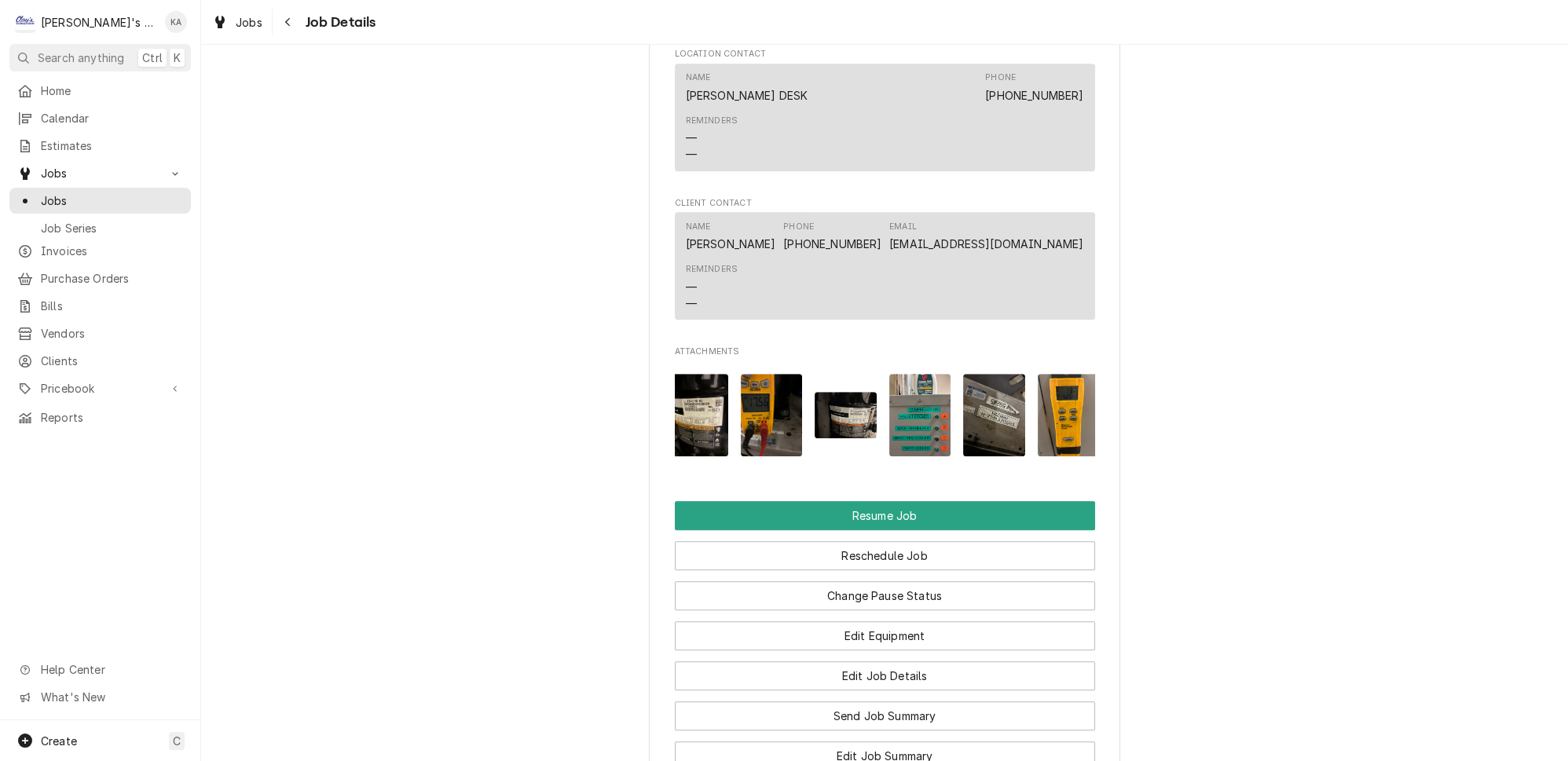
click at [897, 432] on img "Attachments" at bounding box center [920, 414] width 62 height 82
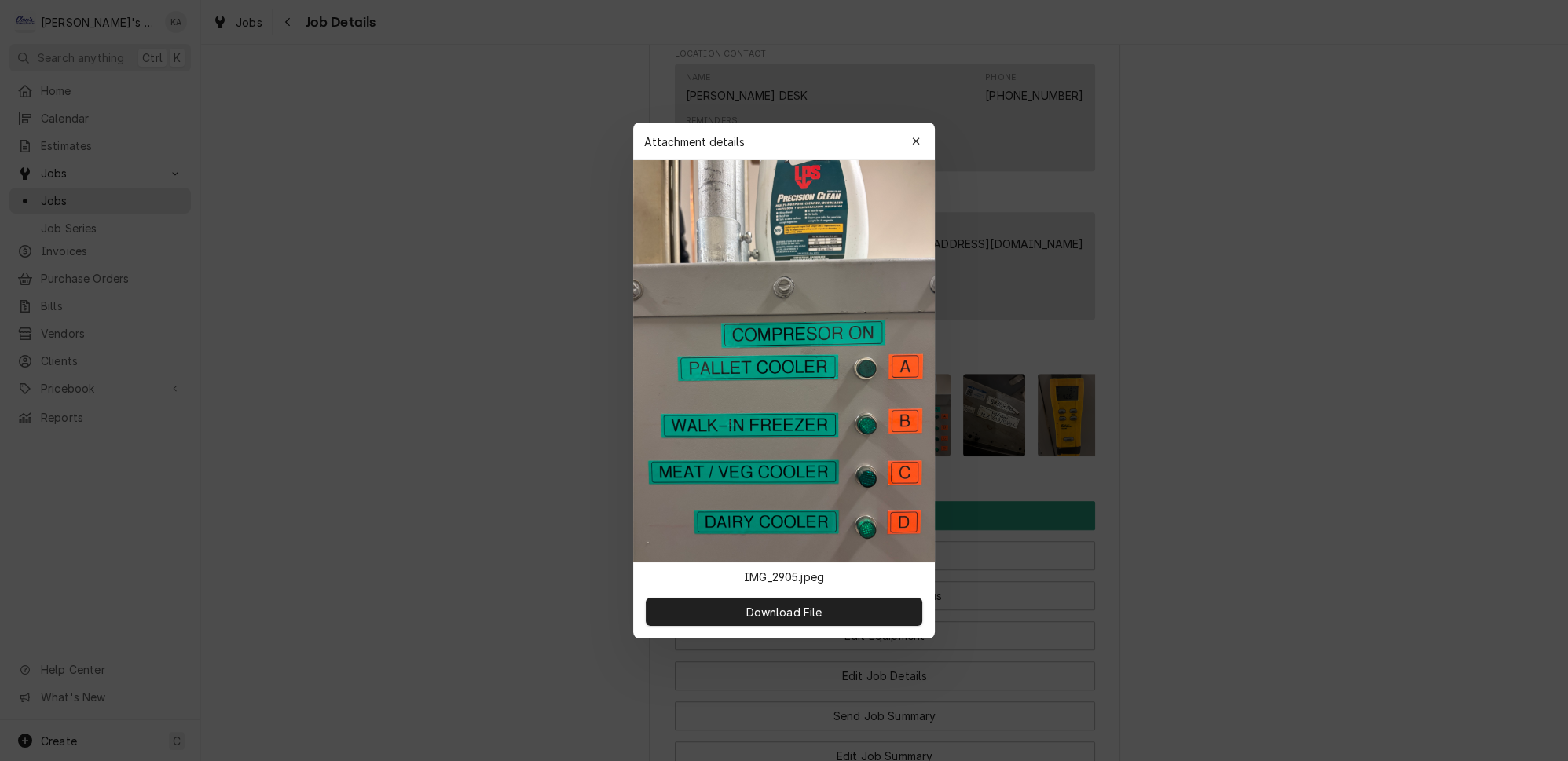
click at [1144, 450] on div at bounding box center [784, 380] width 1568 height 761
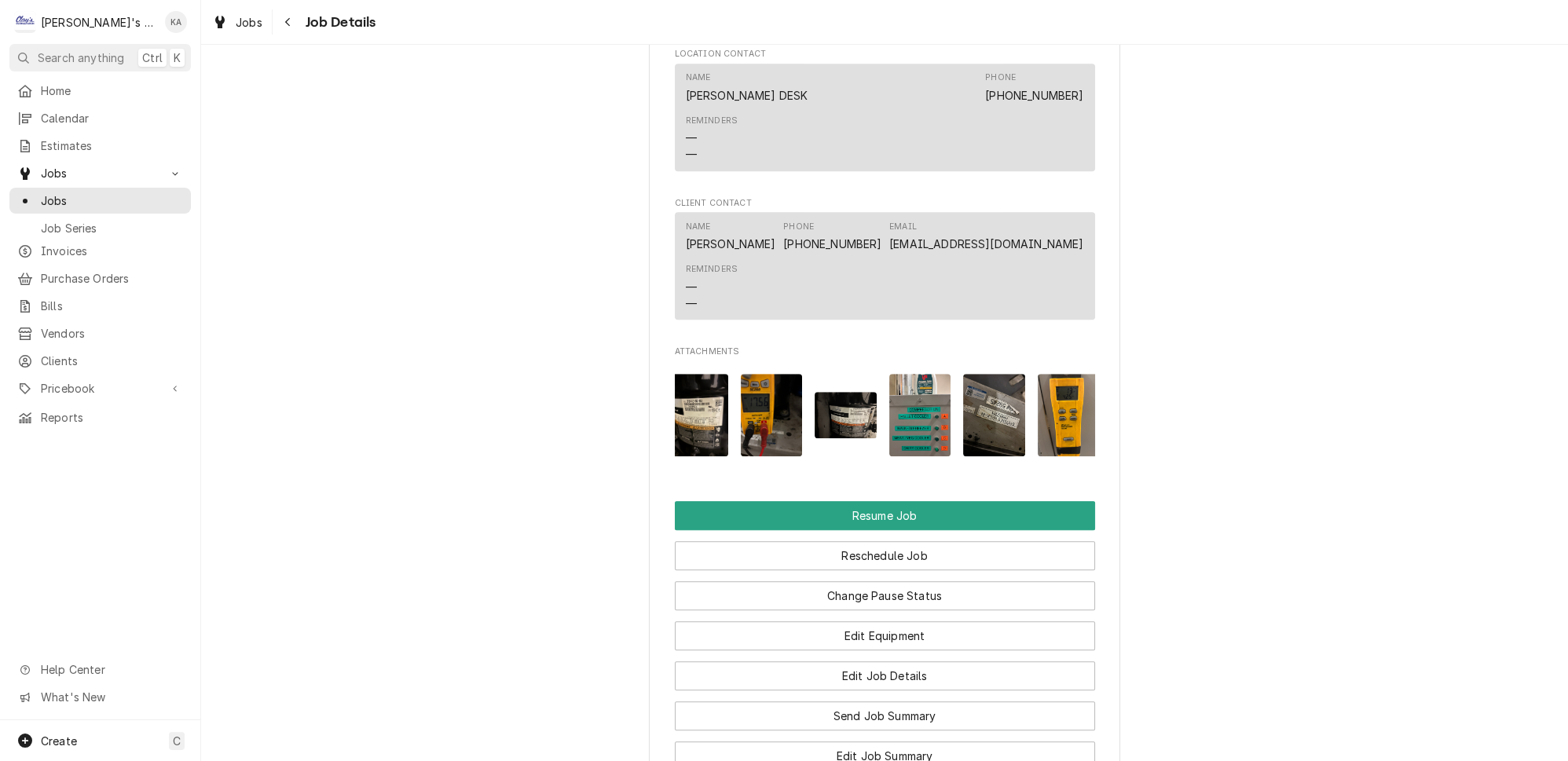
click at [963, 423] on img "Attachments" at bounding box center [994, 414] width 62 height 82
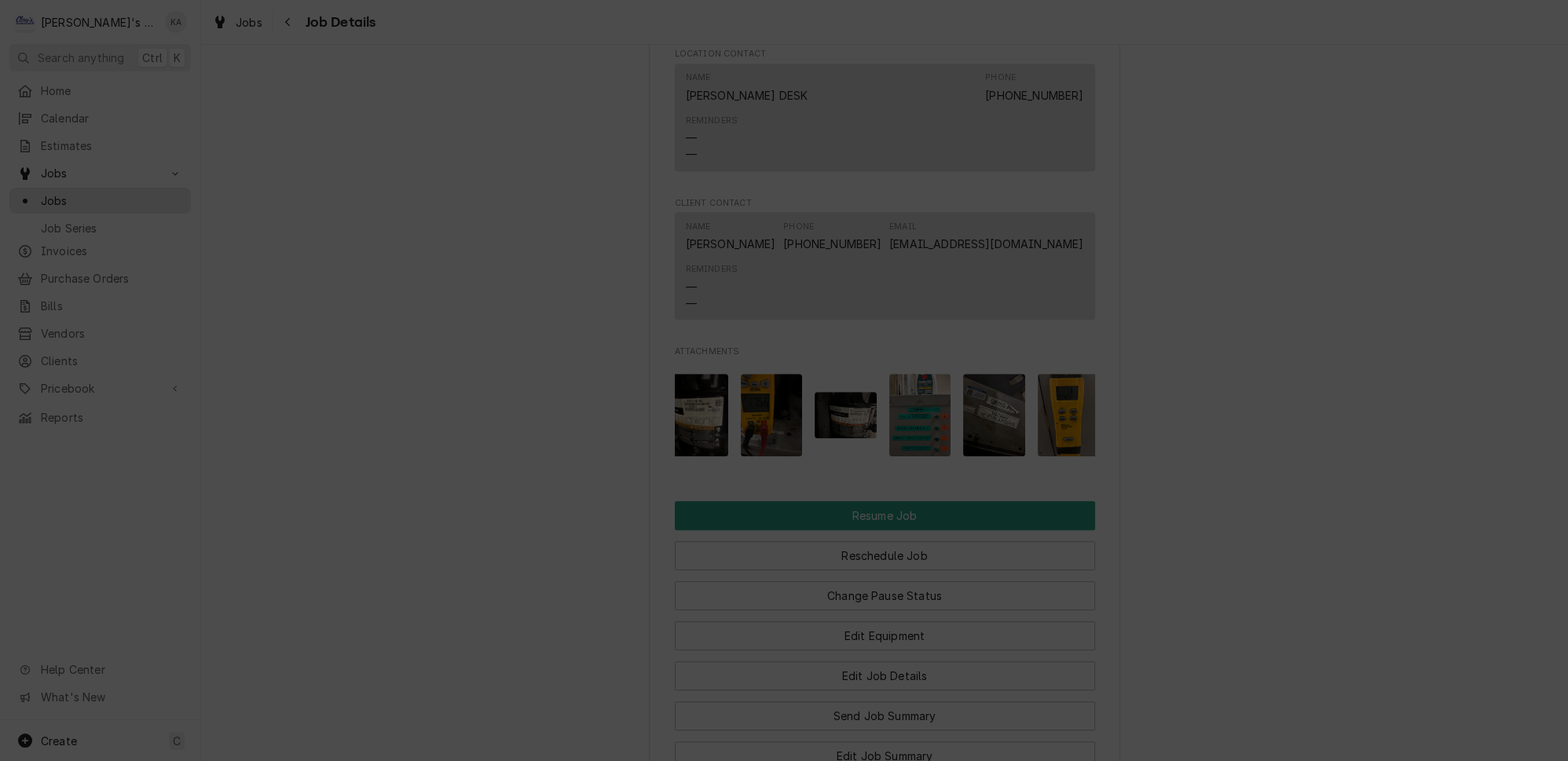
click at [1086, 459] on div at bounding box center [784, 380] width 1568 height 761
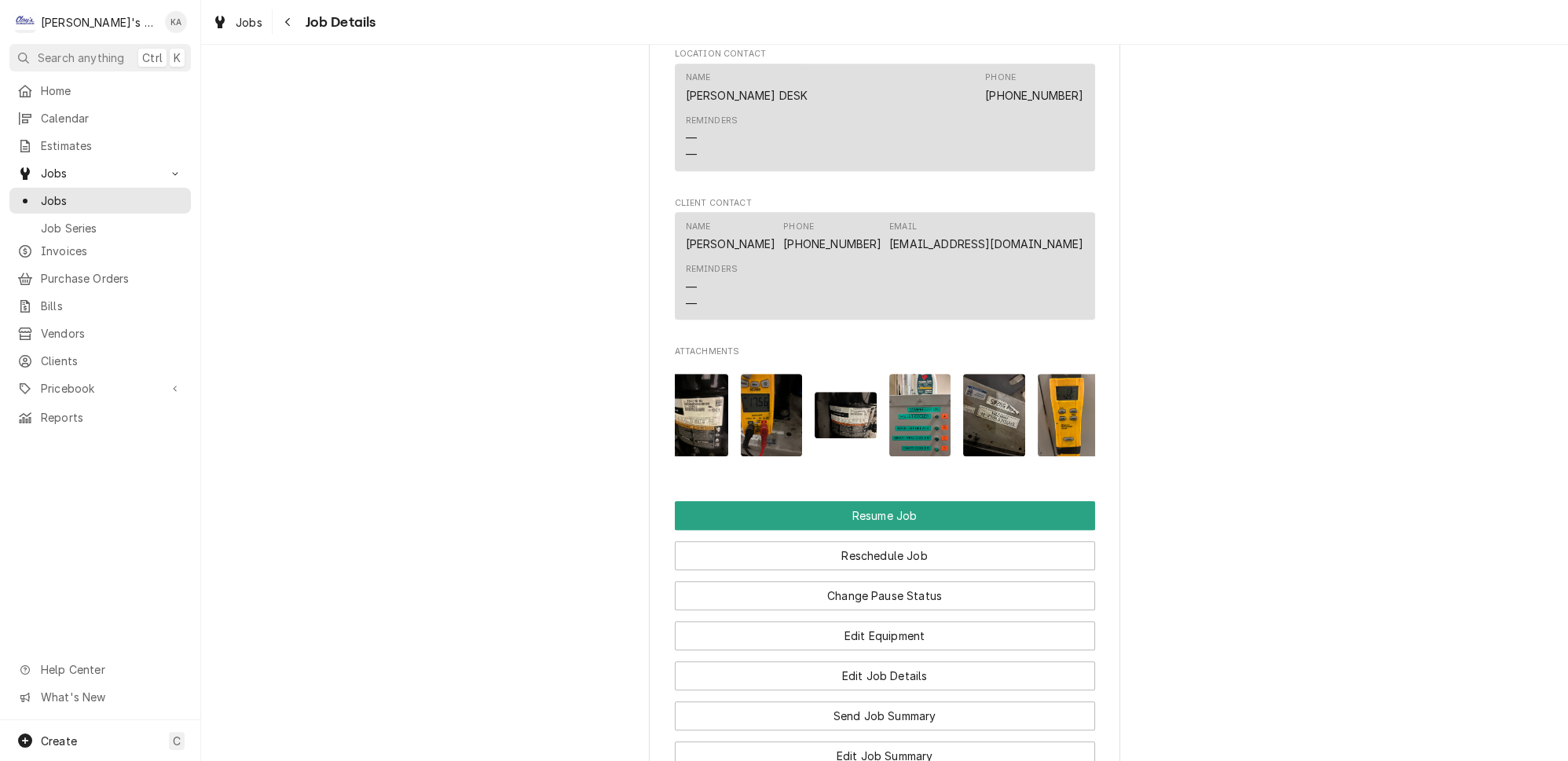
click at [1038, 428] on img "Attachments" at bounding box center [1069, 414] width 62 height 82
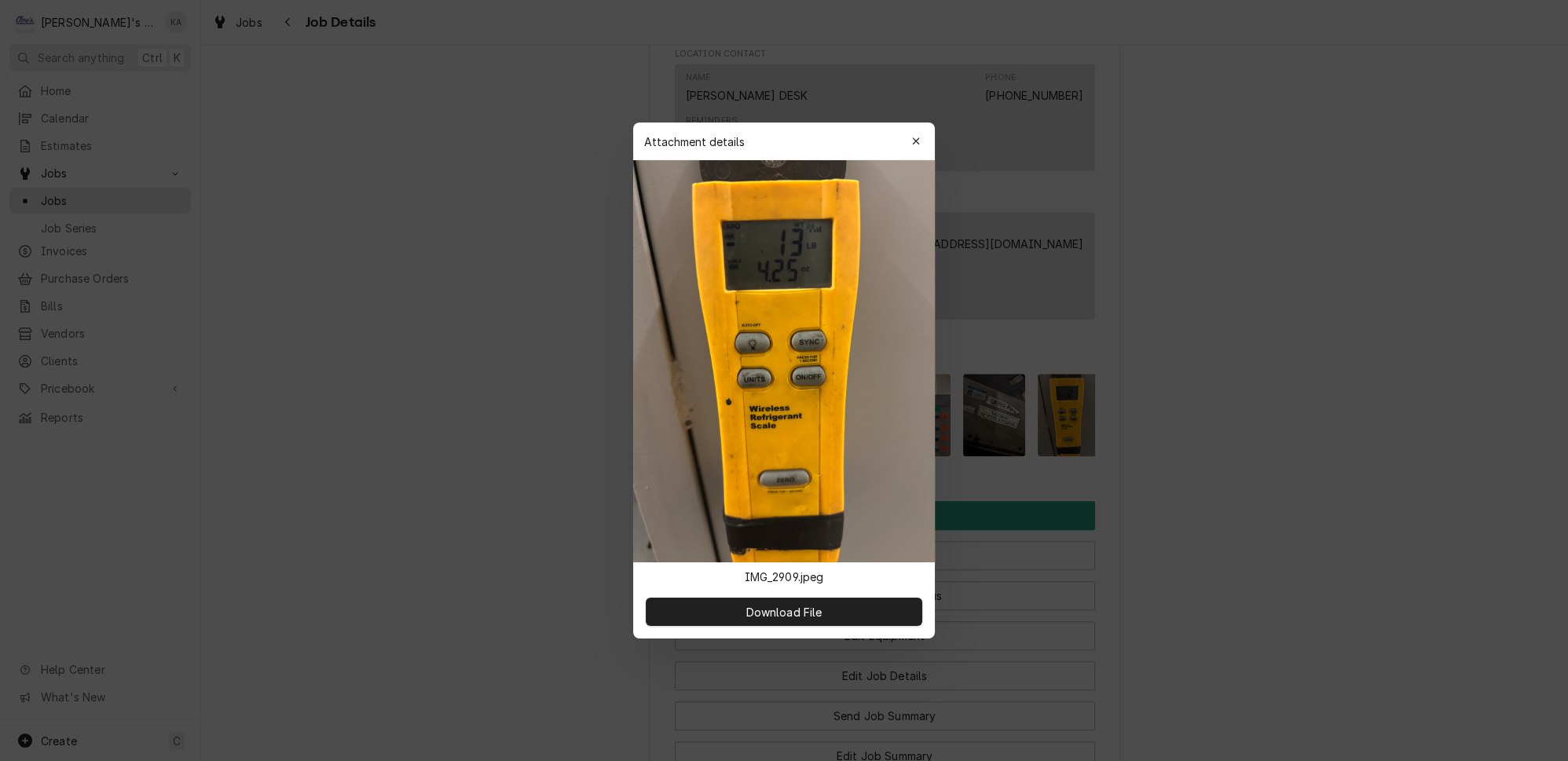
click at [1060, 426] on div at bounding box center [784, 380] width 1568 height 761
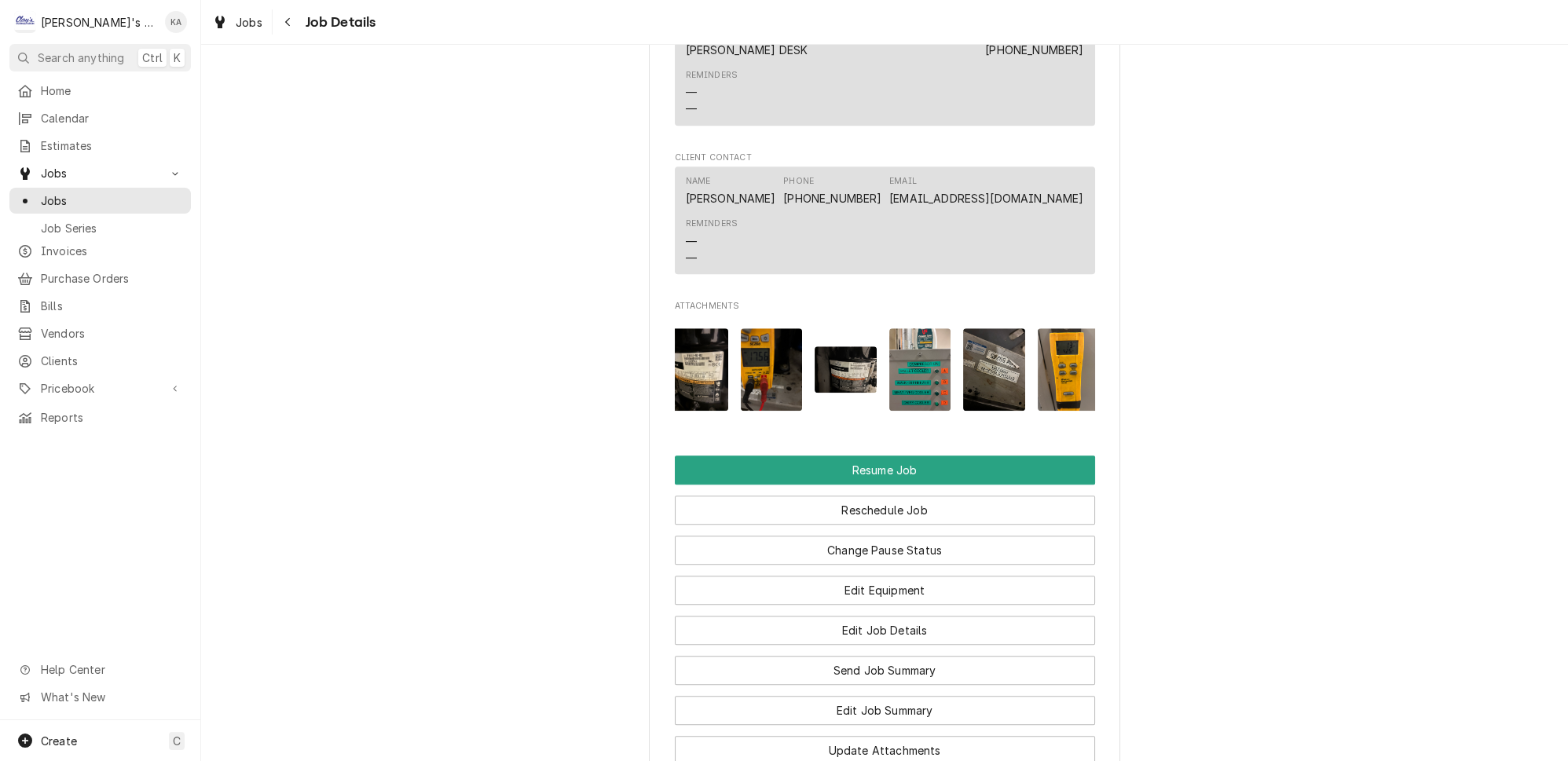
scroll to position [1855, 0]
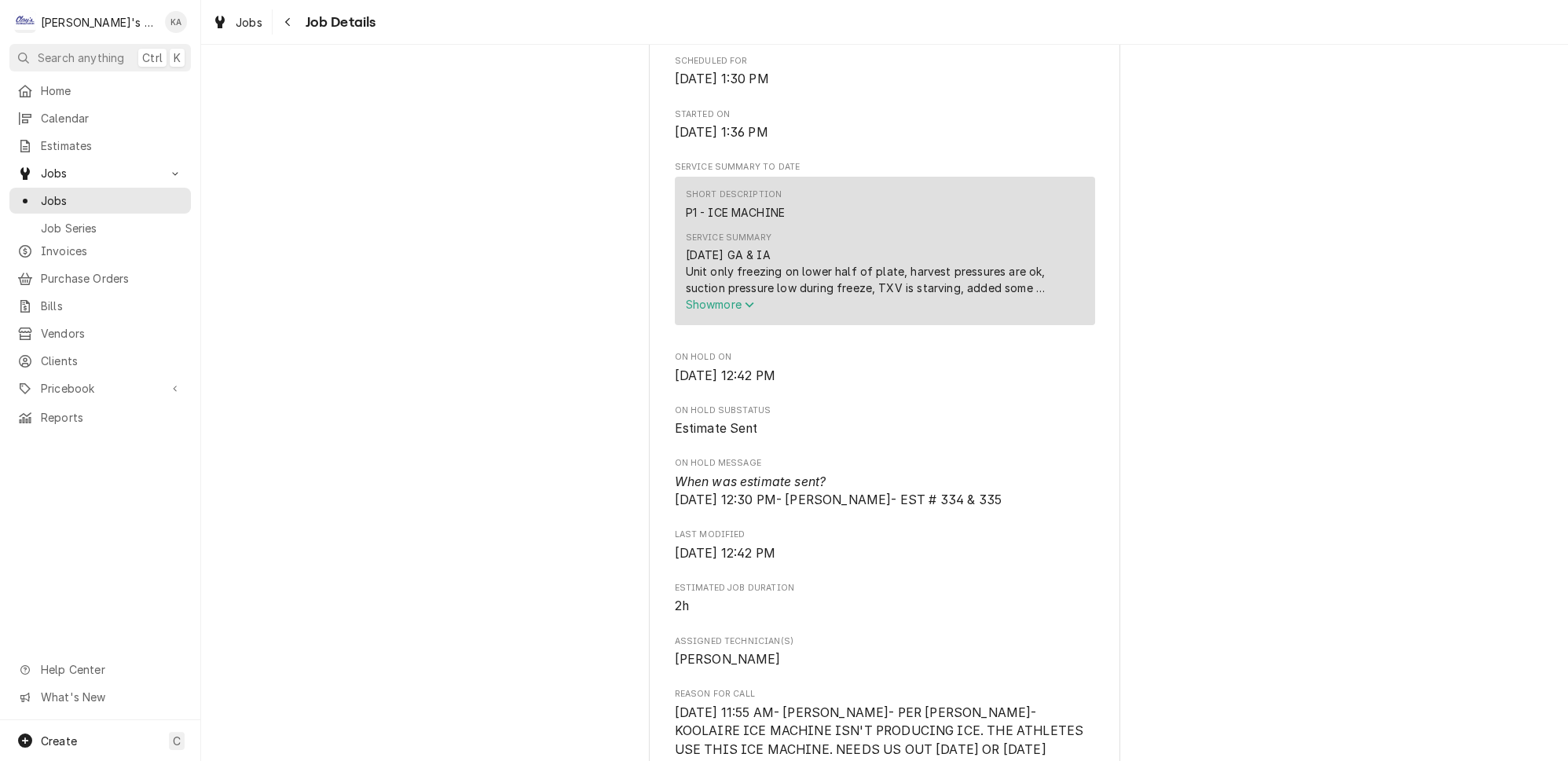
scroll to position [499, 0]
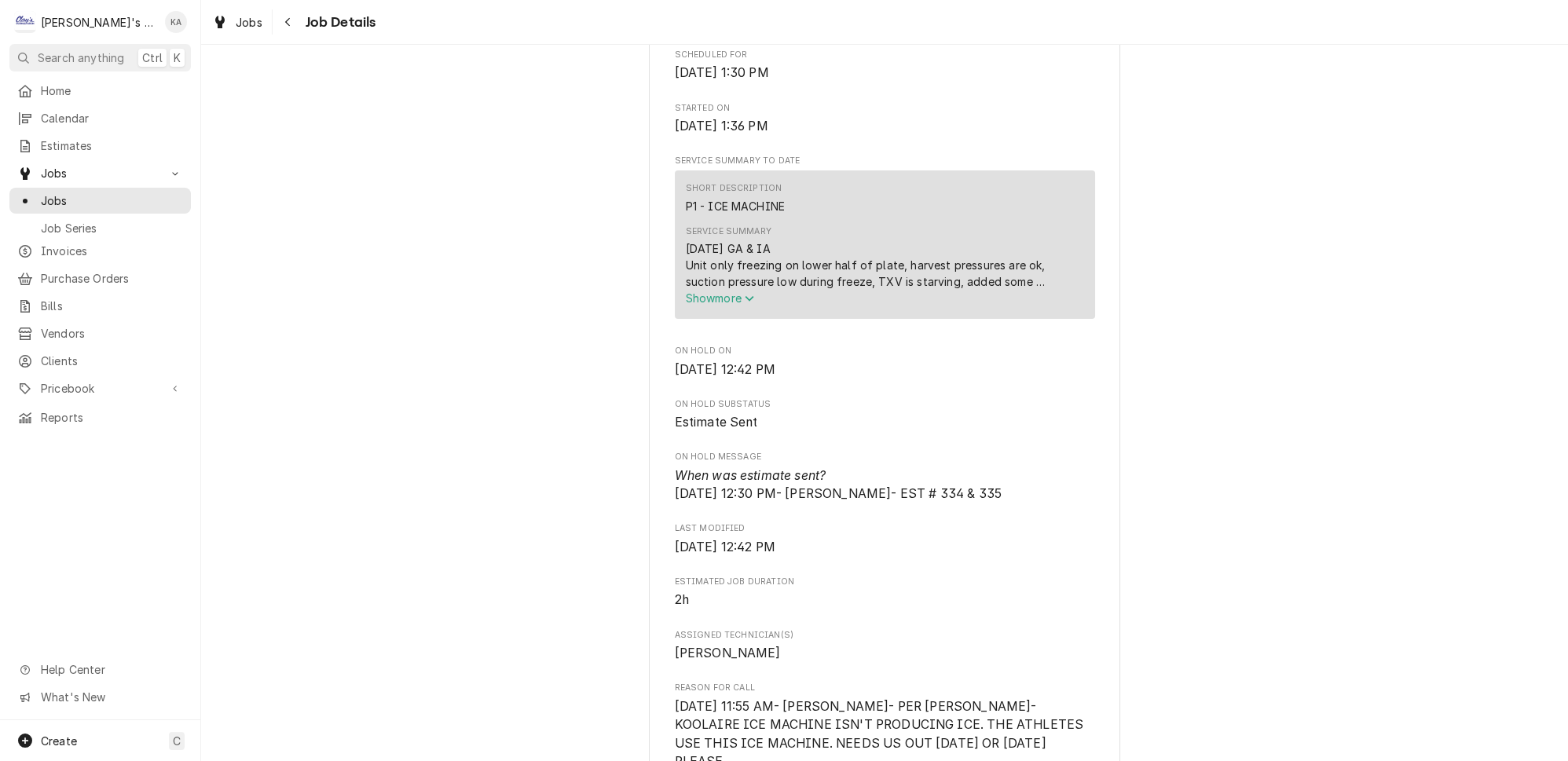
click at [701, 305] on span "Show more" at bounding box center [721, 297] width 69 height 13
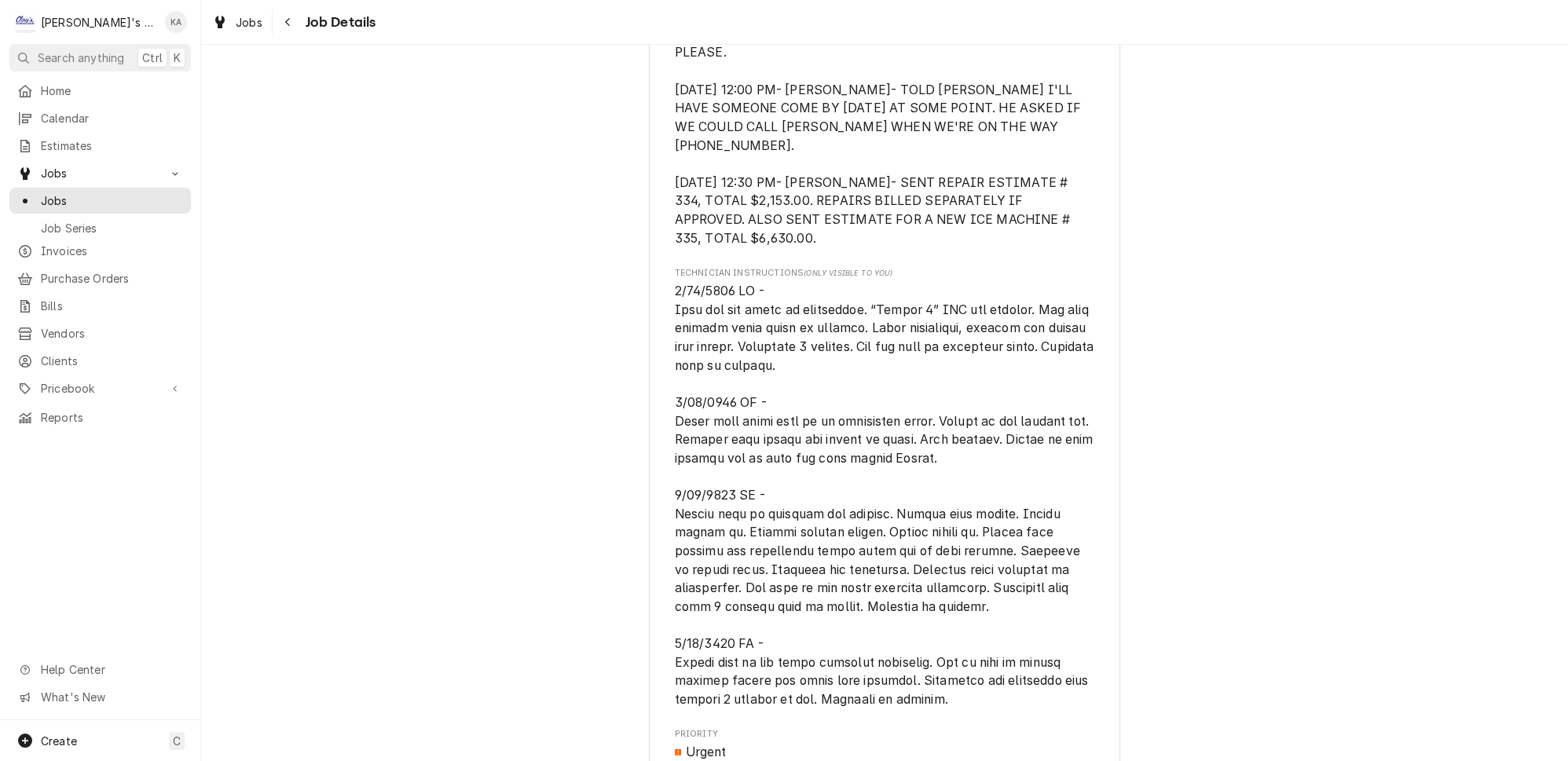
scroll to position [1356, 0]
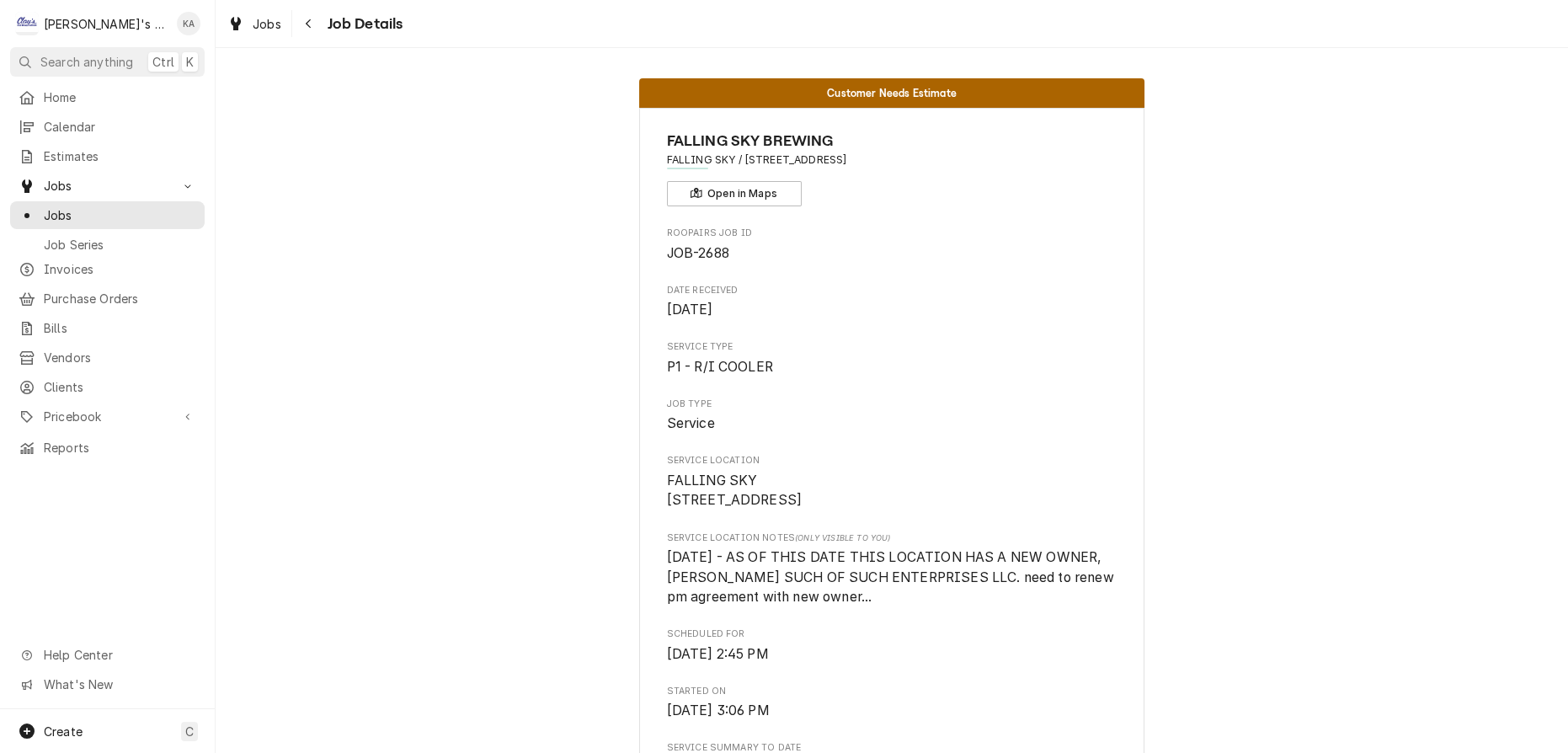
scroll to position [765, 0]
